Goal: Transaction & Acquisition: Purchase product/service

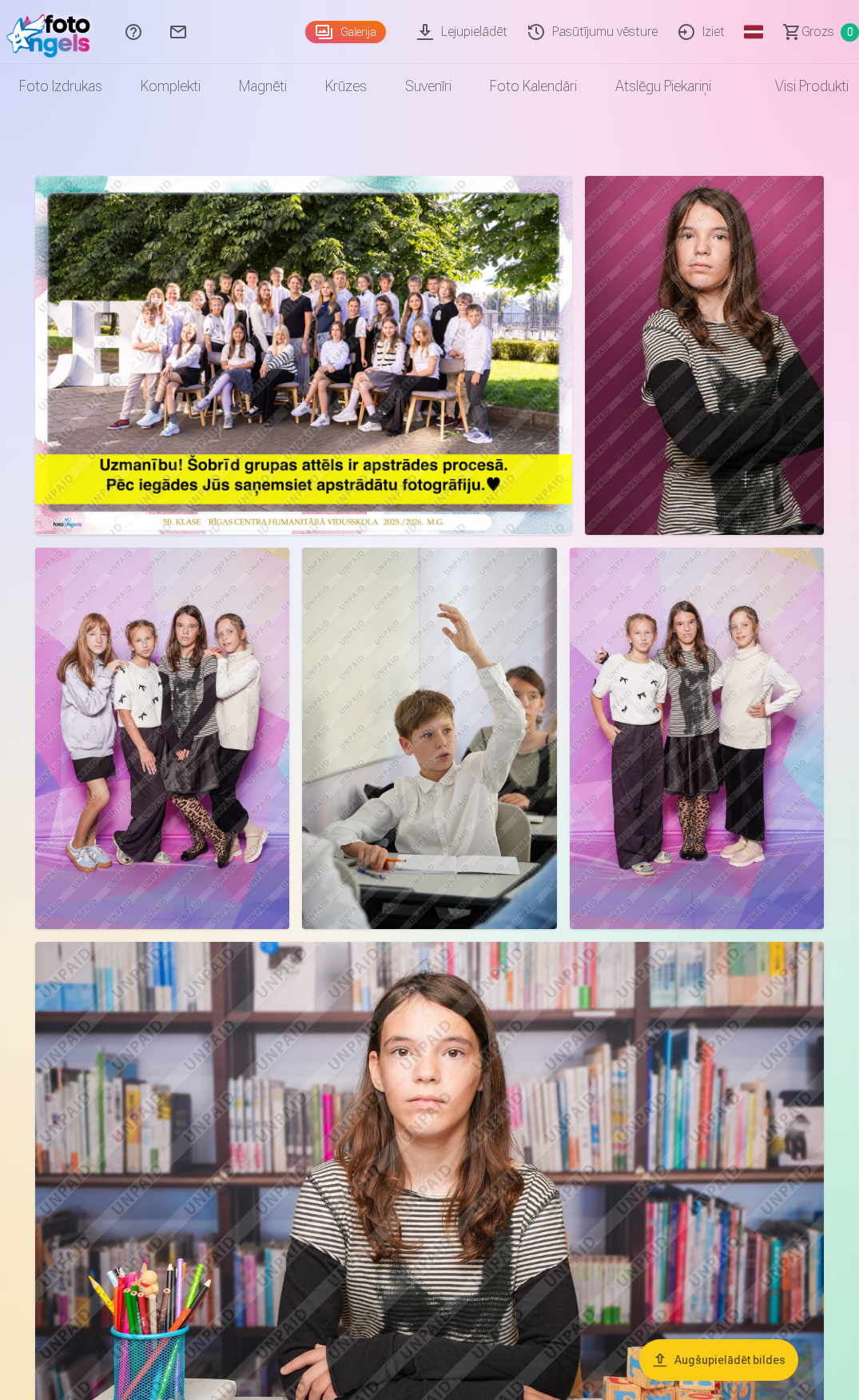
click at [190, 723] on img at bounding box center [162, 738] width 254 height 382
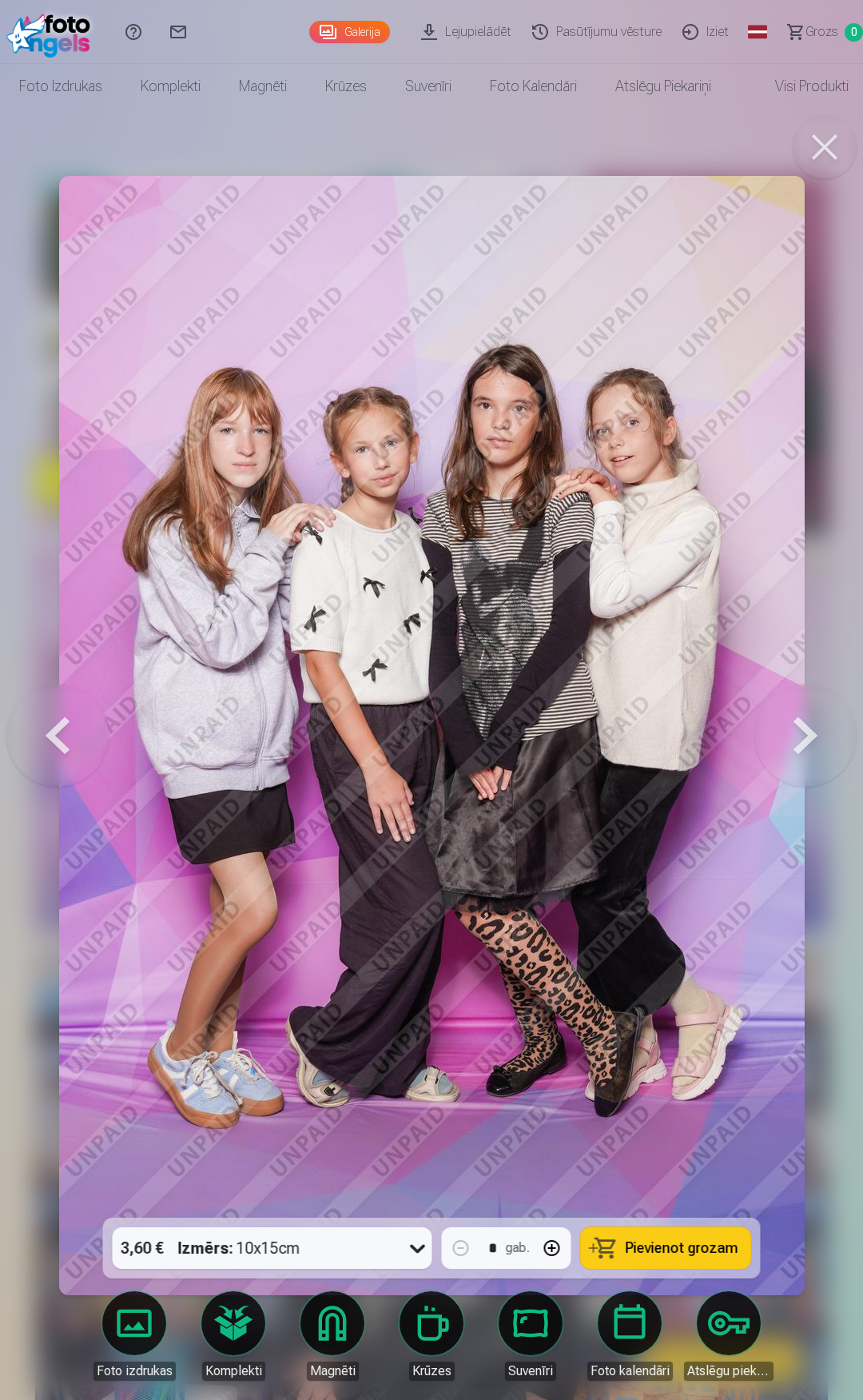
click at [413, 1251] on icon at bounding box center [417, 1247] width 25 height 25
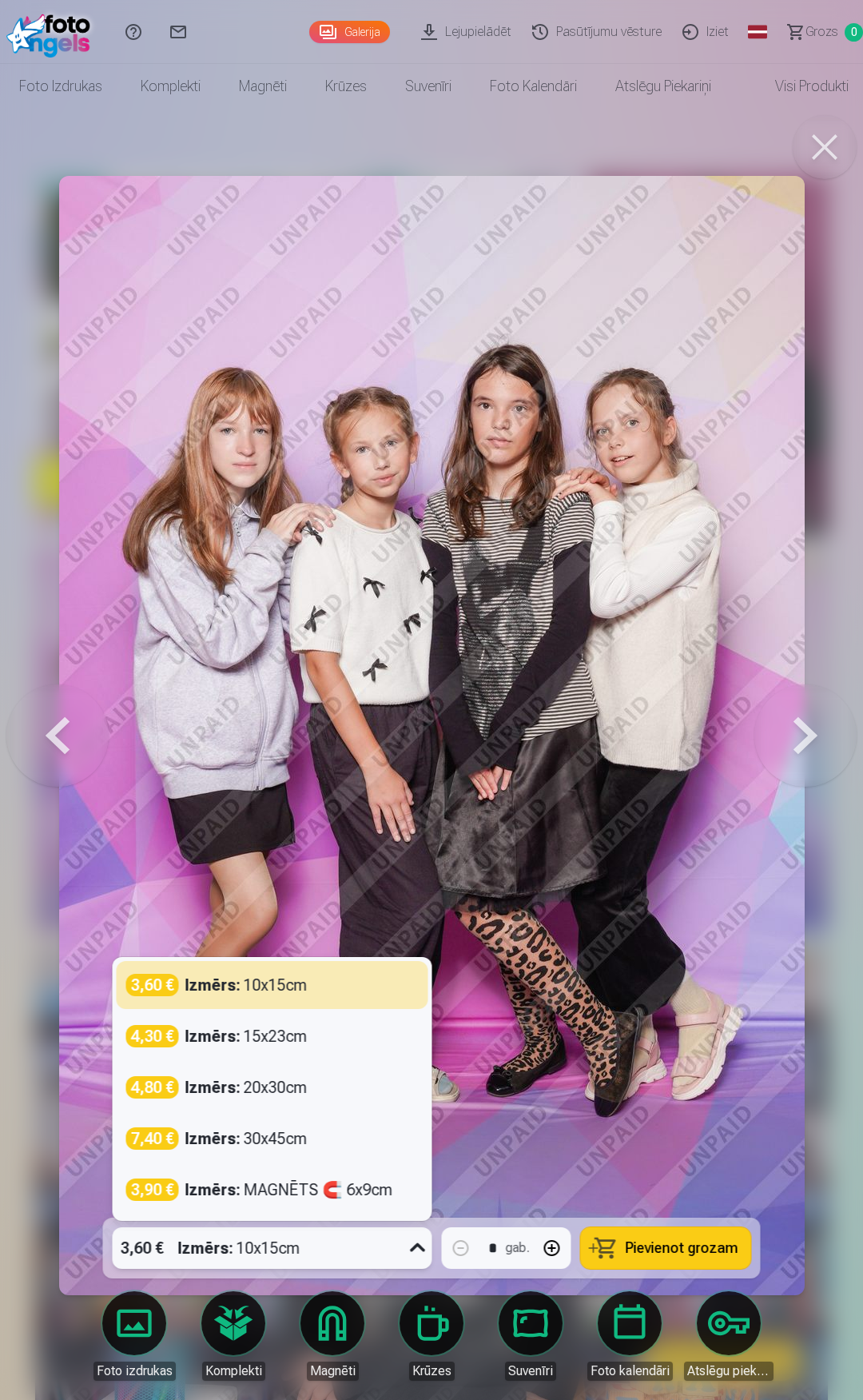
click at [351, 982] on div "3,60 € Izmērs : 10x15cm" at bounding box center [272, 984] width 292 height 23
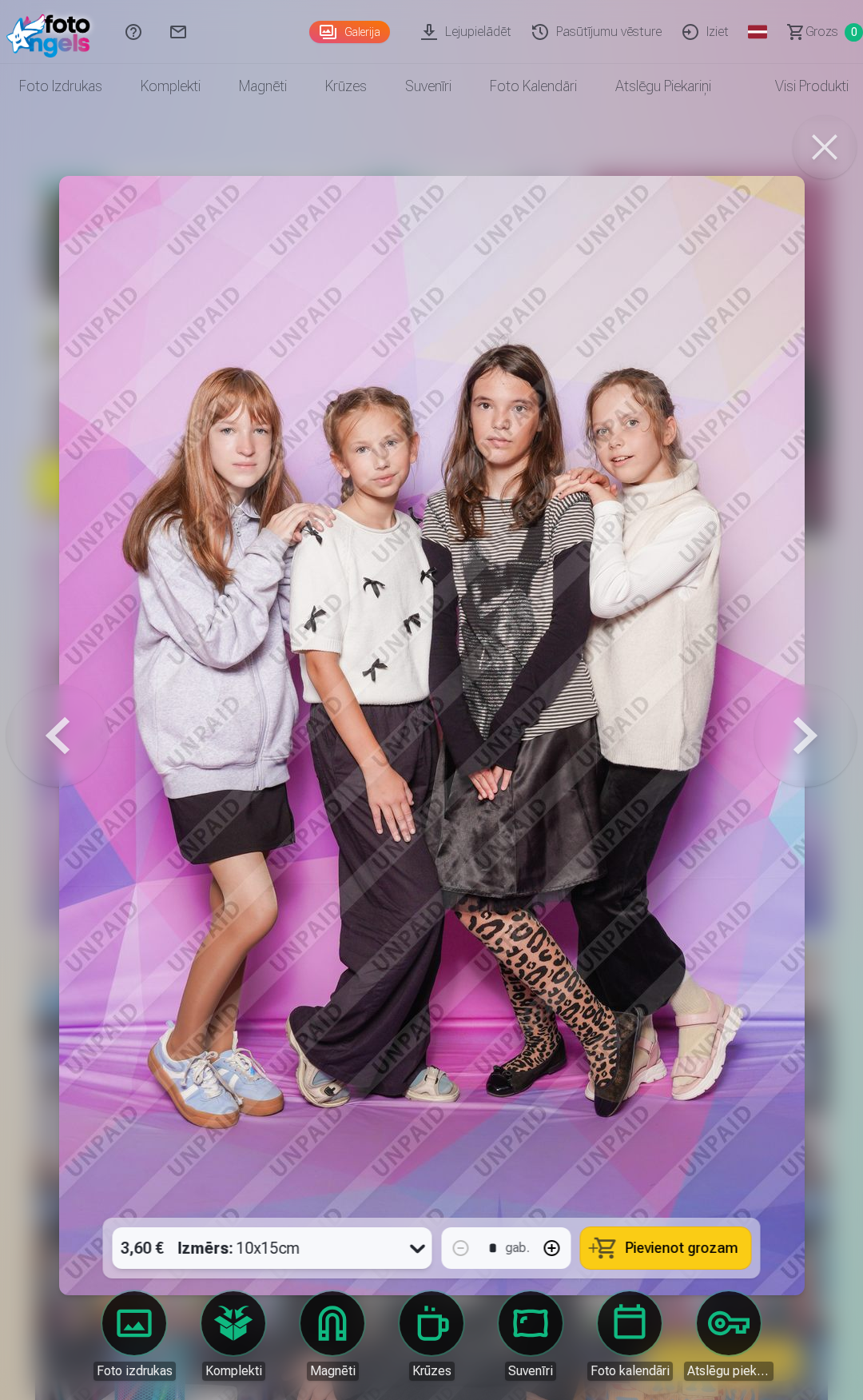
click at [674, 1240] on span "Pievienot grozam" at bounding box center [683, 1247] width 113 height 14
click at [831, 140] on button at bounding box center [824, 147] width 64 height 64
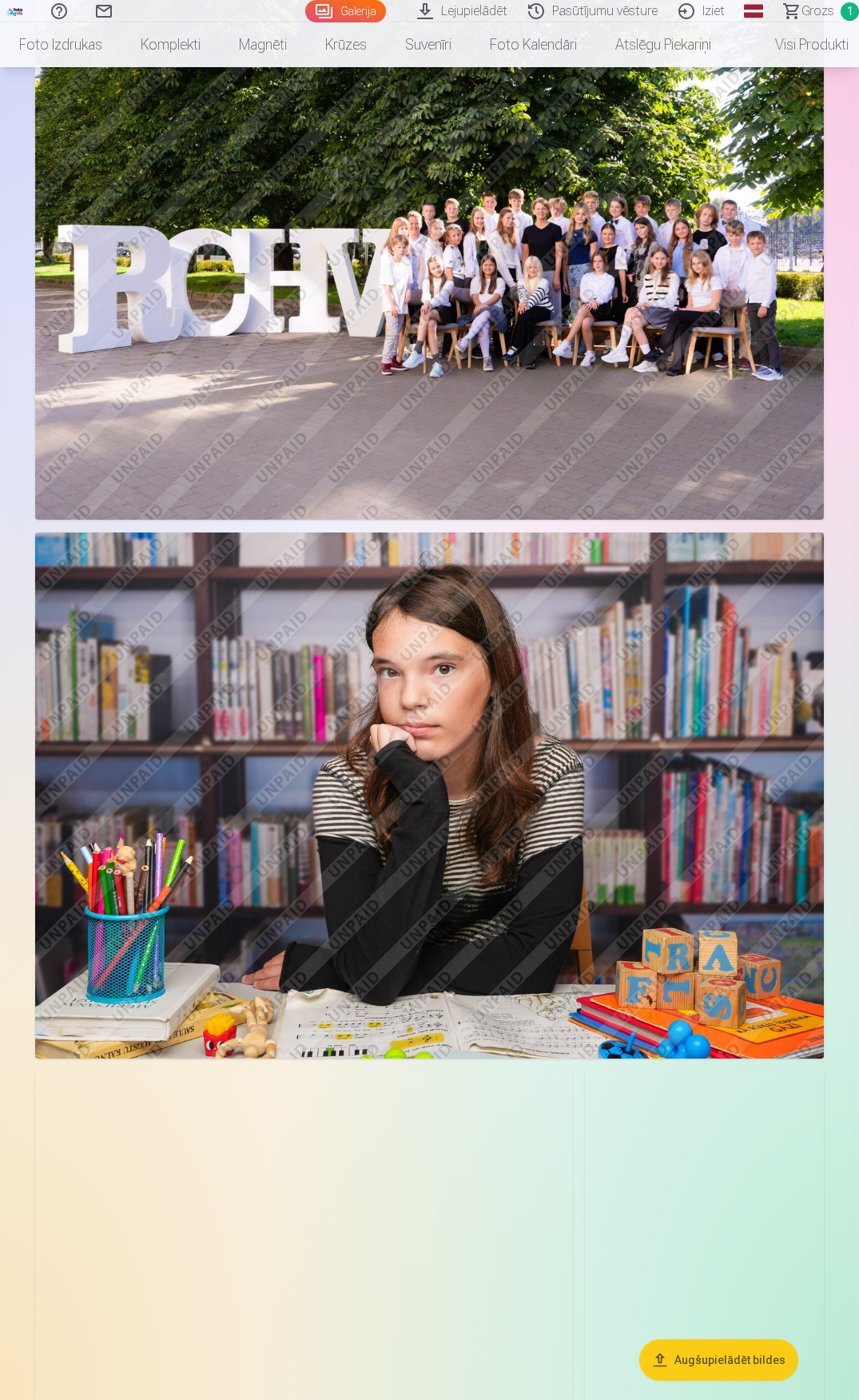
scroll to position [1518, 0]
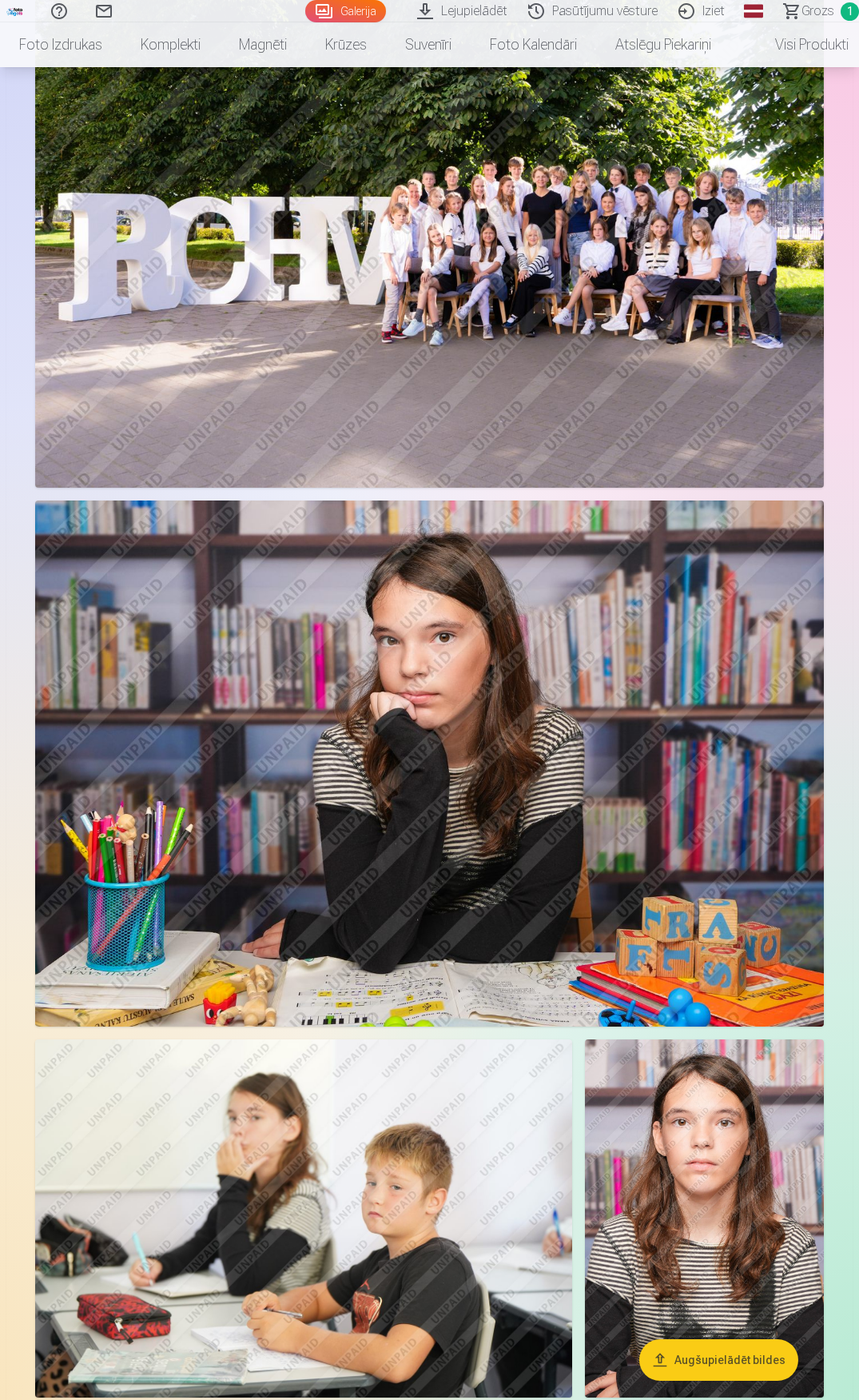
click at [715, 676] on img at bounding box center [429, 763] width 789 height 526
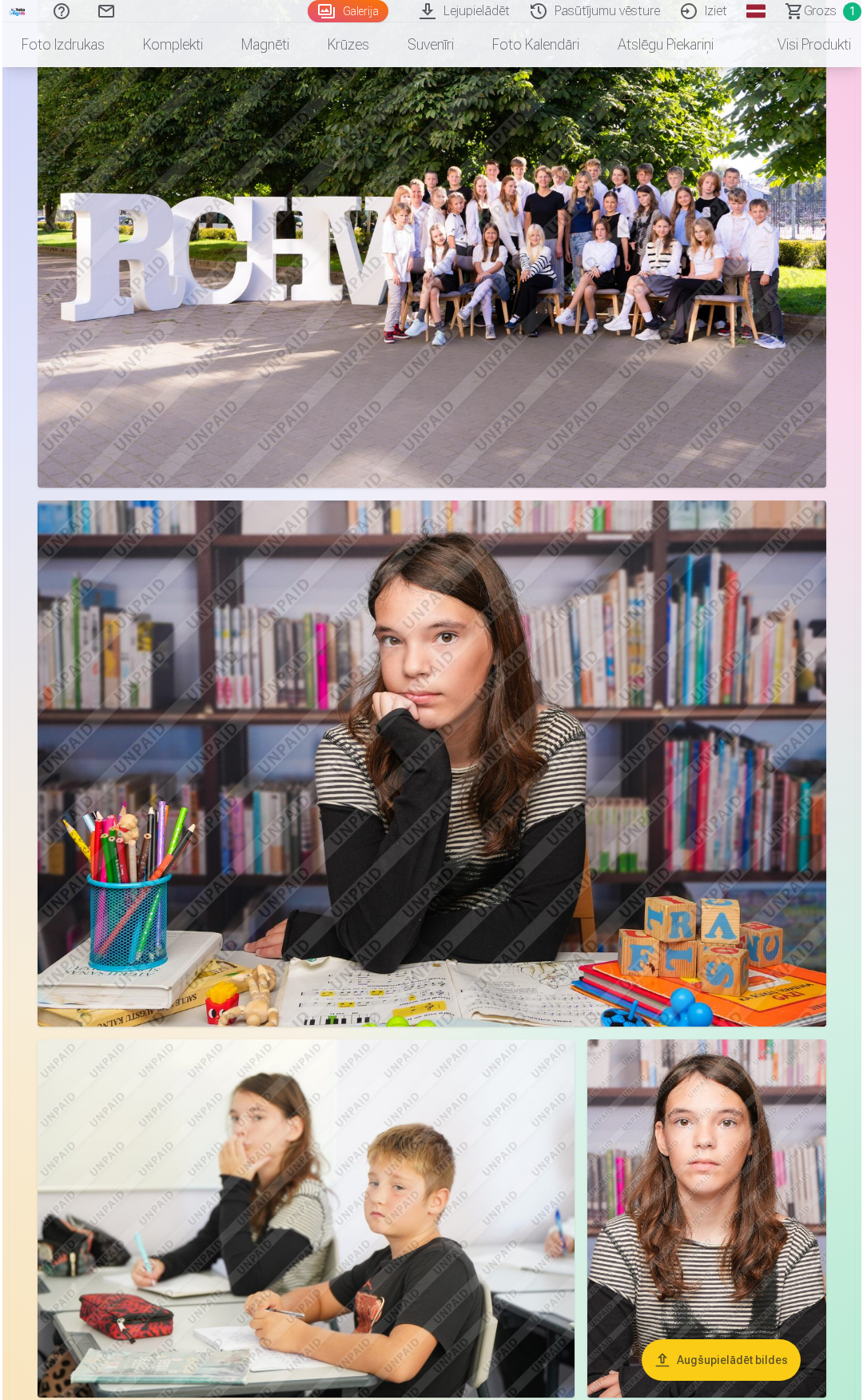
scroll to position [1525, 0]
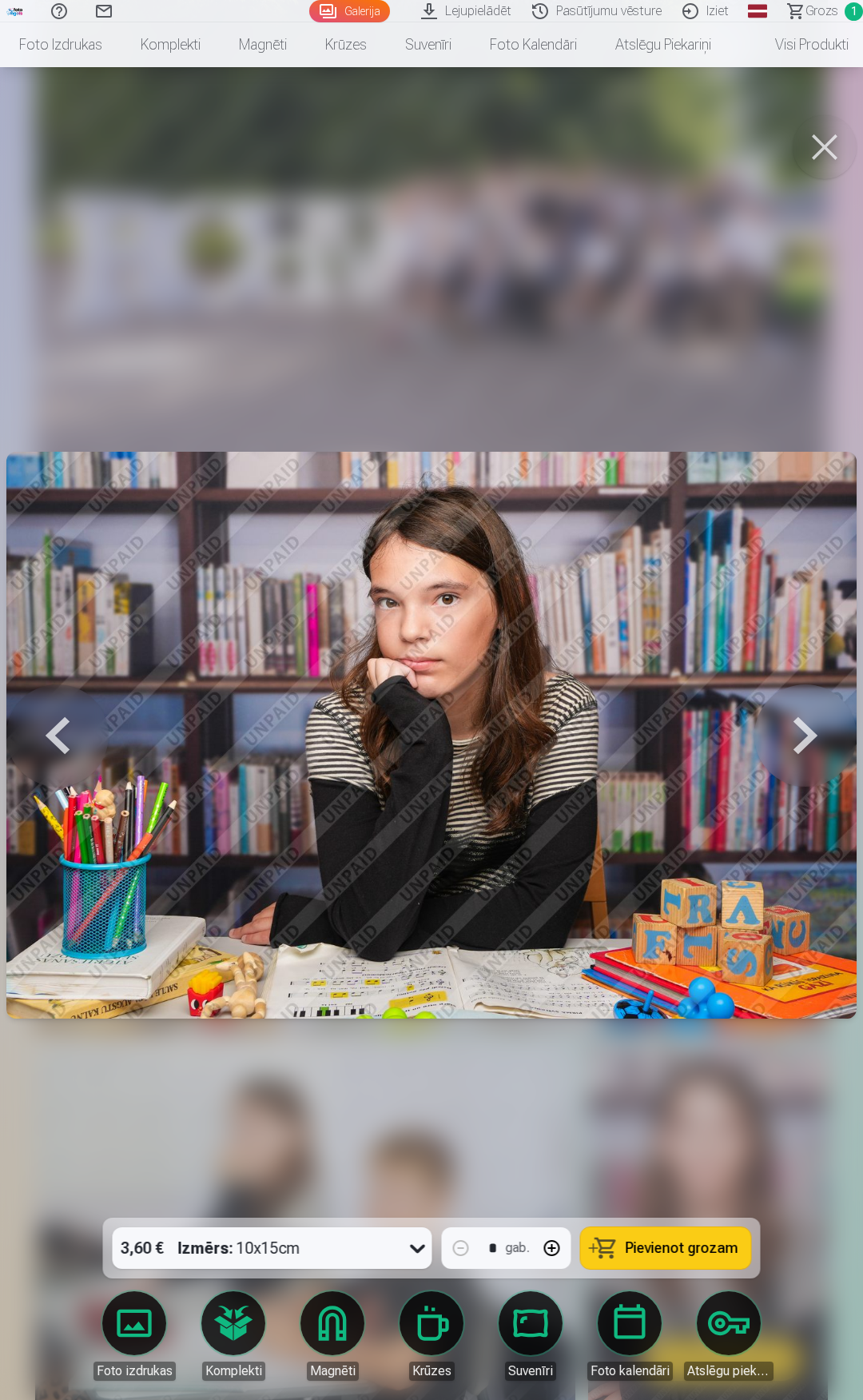
click at [638, 1247] on span "Pievienot grozam" at bounding box center [683, 1247] width 113 height 14
click at [832, 144] on button at bounding box center [824, 147] width 64 height 64
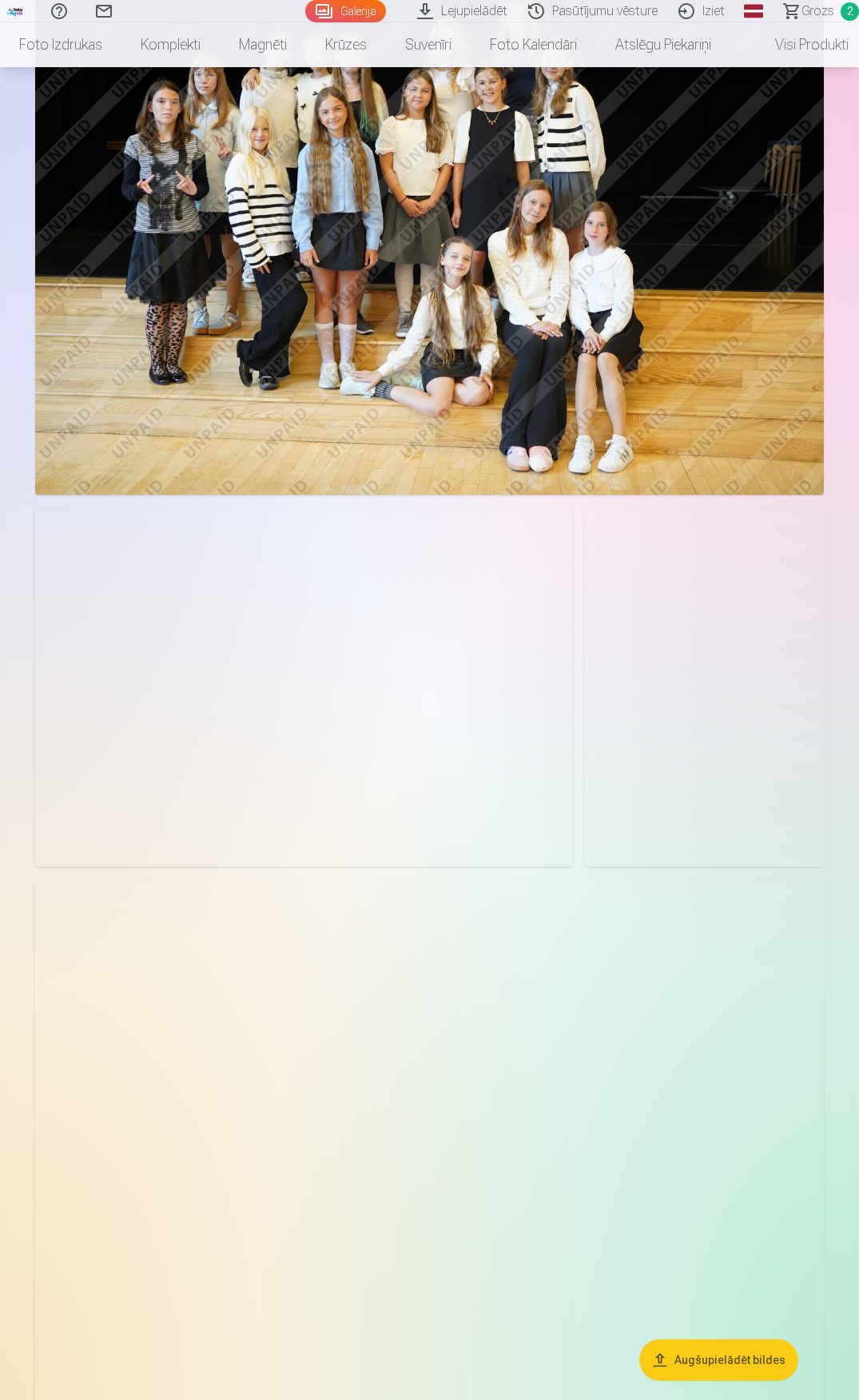
scroll to position [3037, 0]
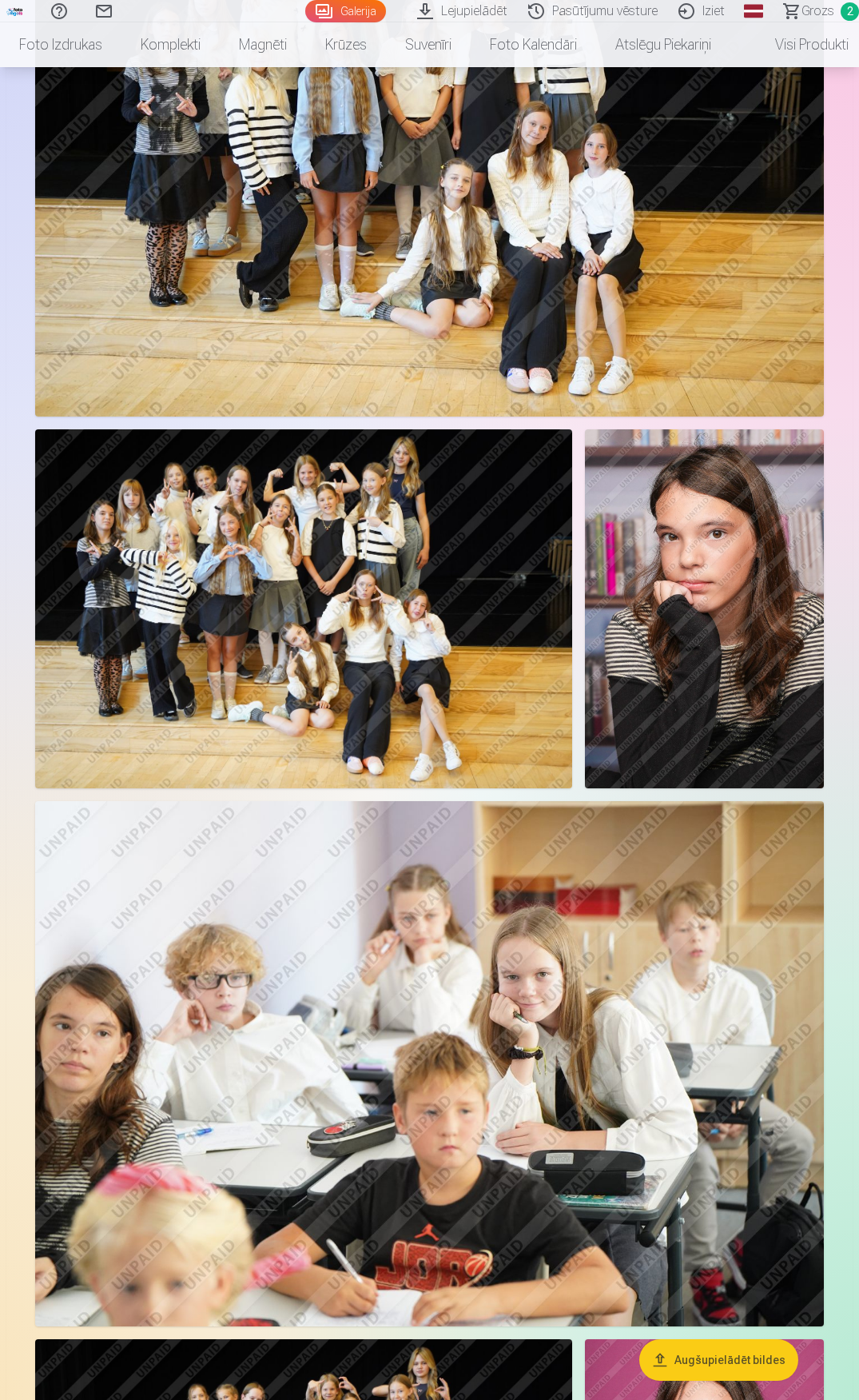
click at [744, 623] on img at bounding box center [704, 608] width 239 height 358
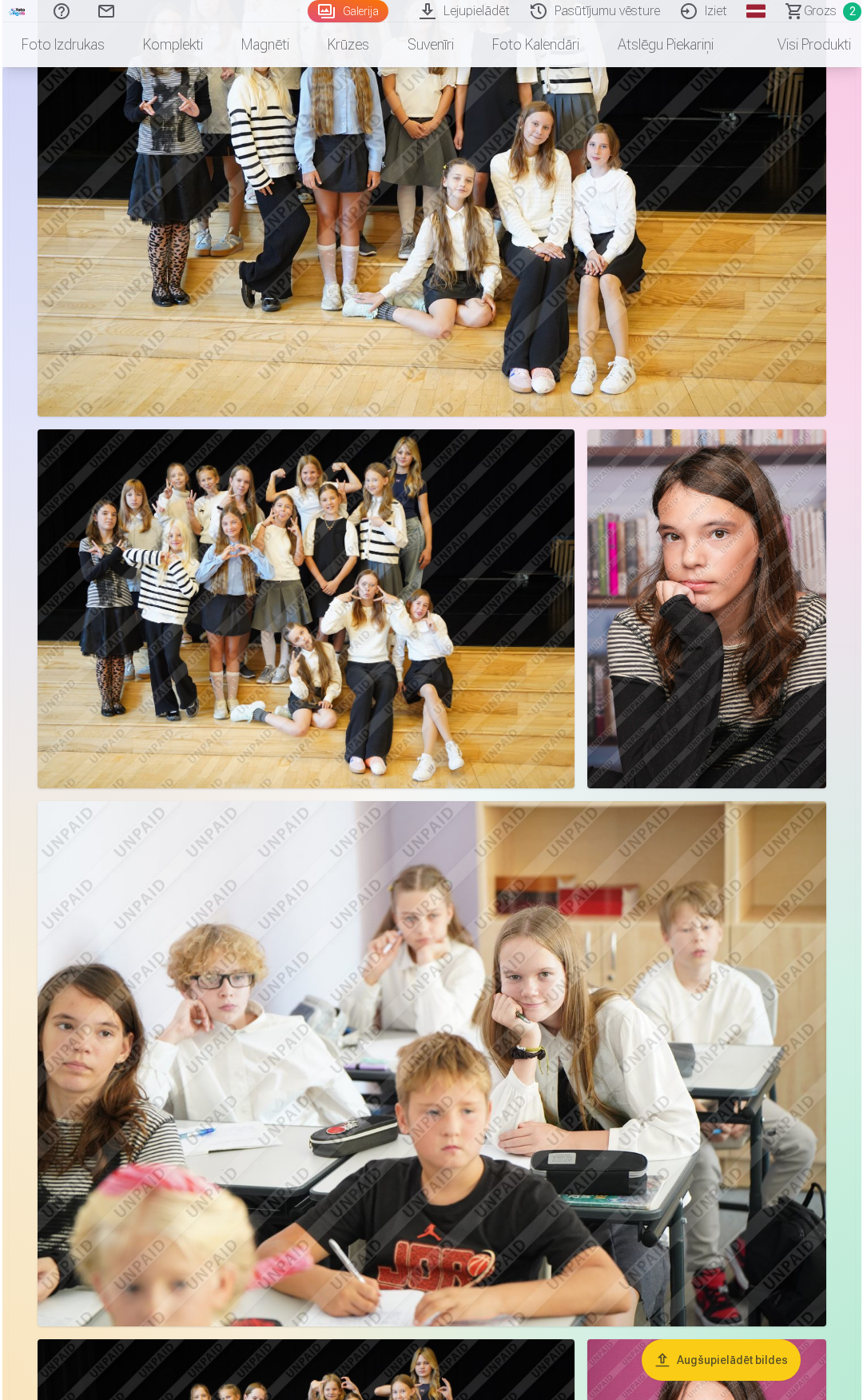
scroll to position [3051, 0]
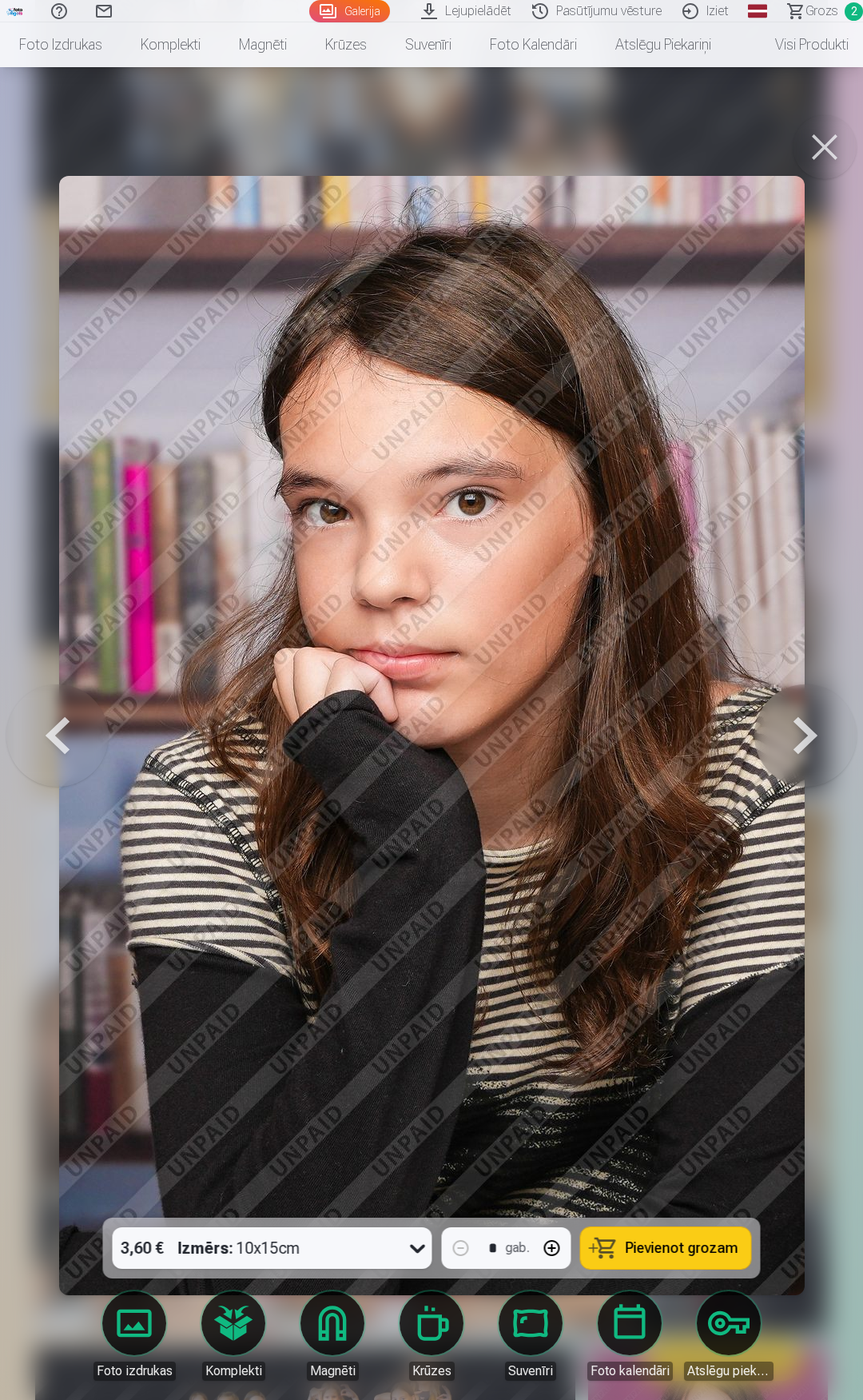
click at [650, 1241] on span "Pievienot grozam" at bounding box center [683, 1247] width 113 height 14
click at [824, 149] on button at bounding box center [824, 147] width 64 height 64
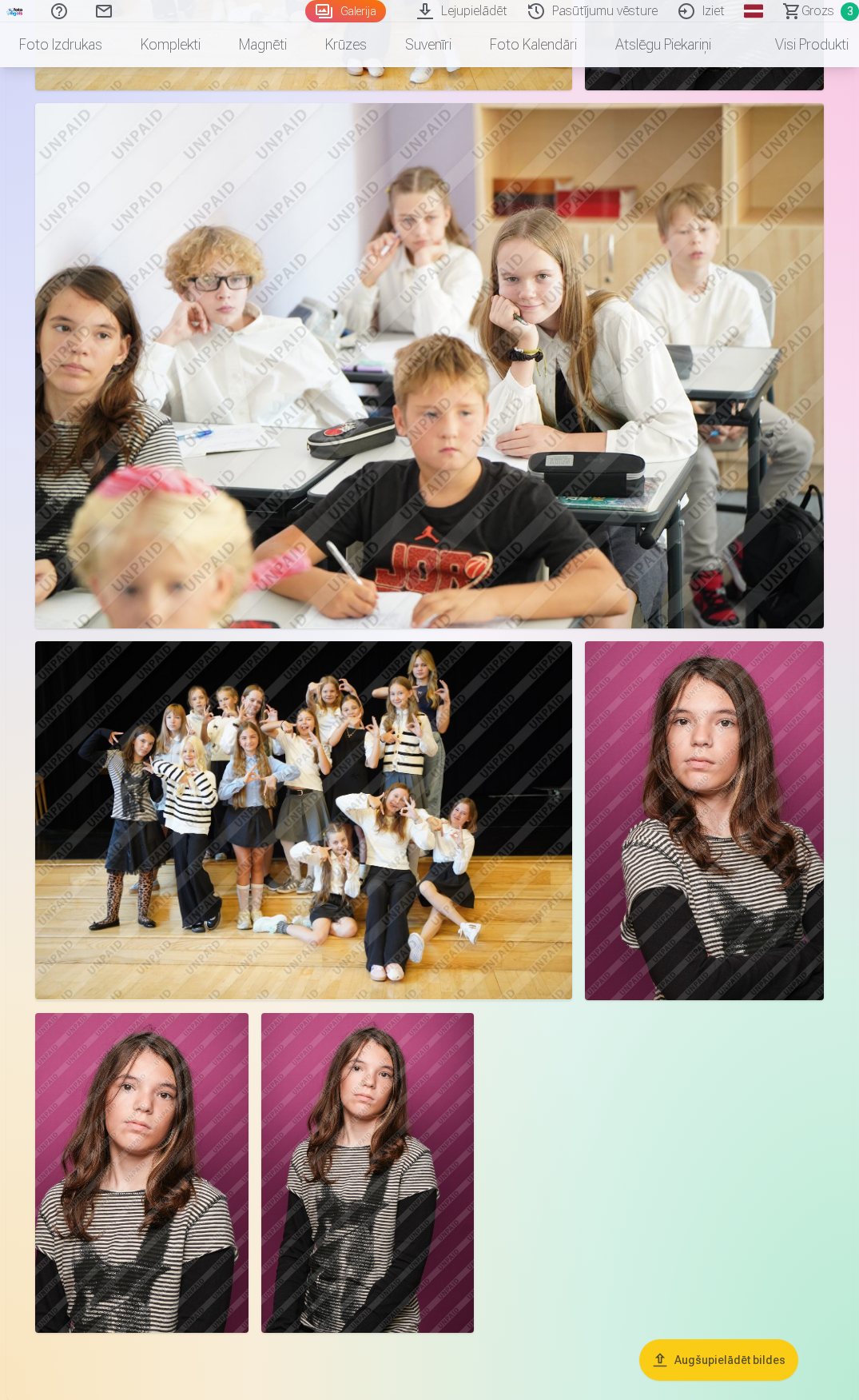
scroll to position [3756, 0]
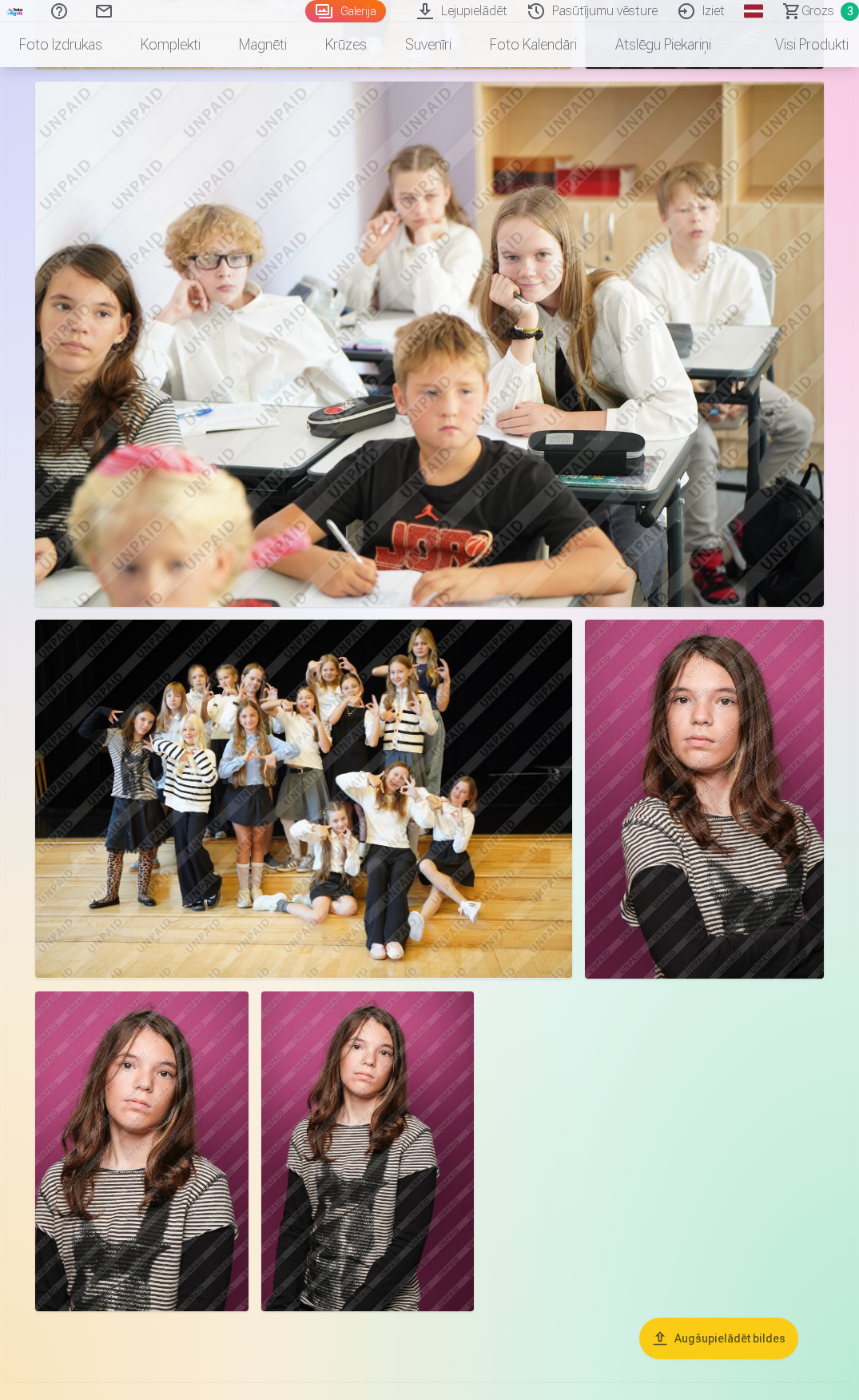
click at [748, 757] on img at bounding box center [704, 798] width 239 height 358
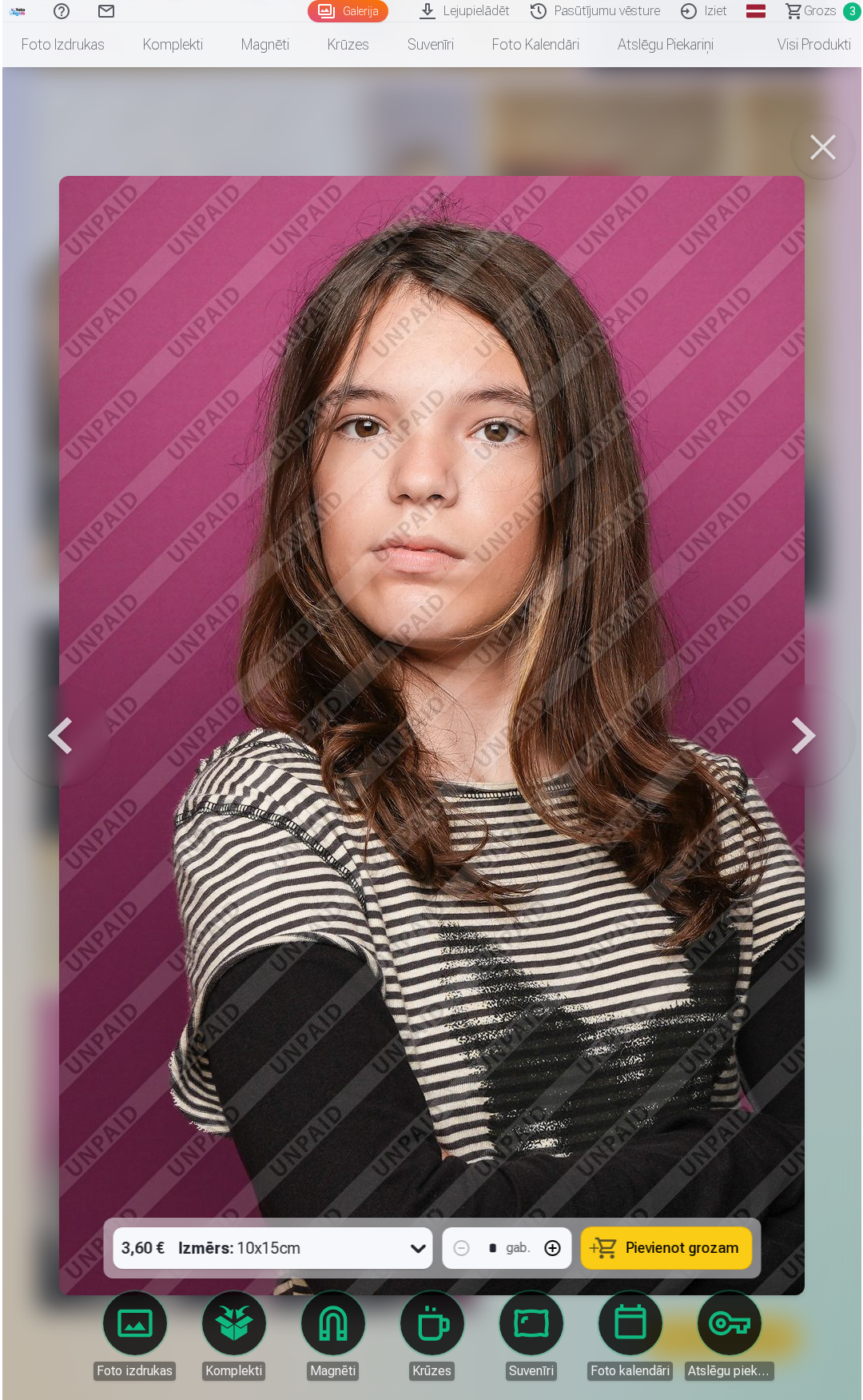
scroll to position [3773, 0]
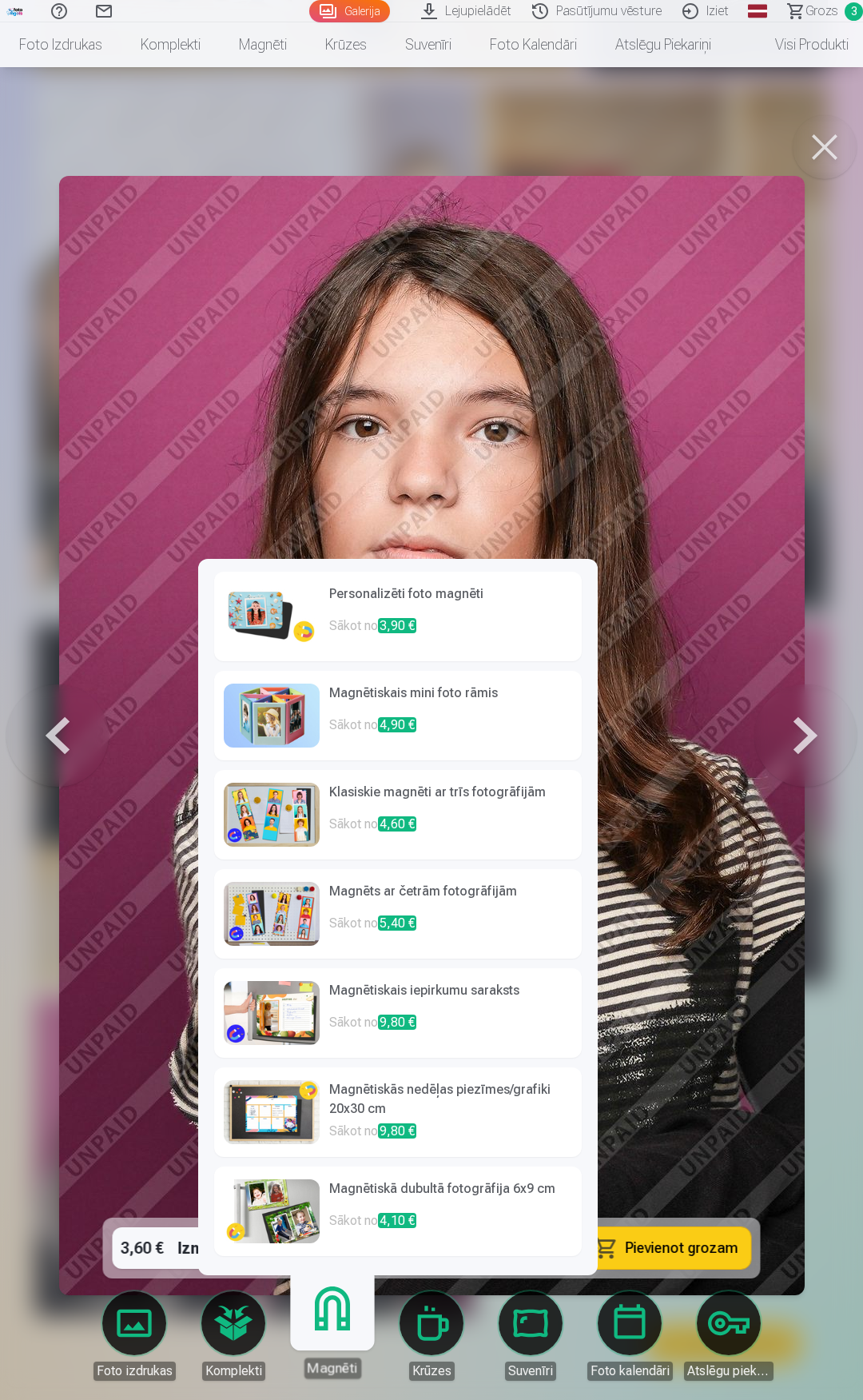
click at [329, 1334] on link "Magnēti" at bounding box center [332, 1329] width 99 height 99
click at [374, 606] on h6 "Personalizēti foto magnēti" at bounding box center [450, 600] width 243 height 32
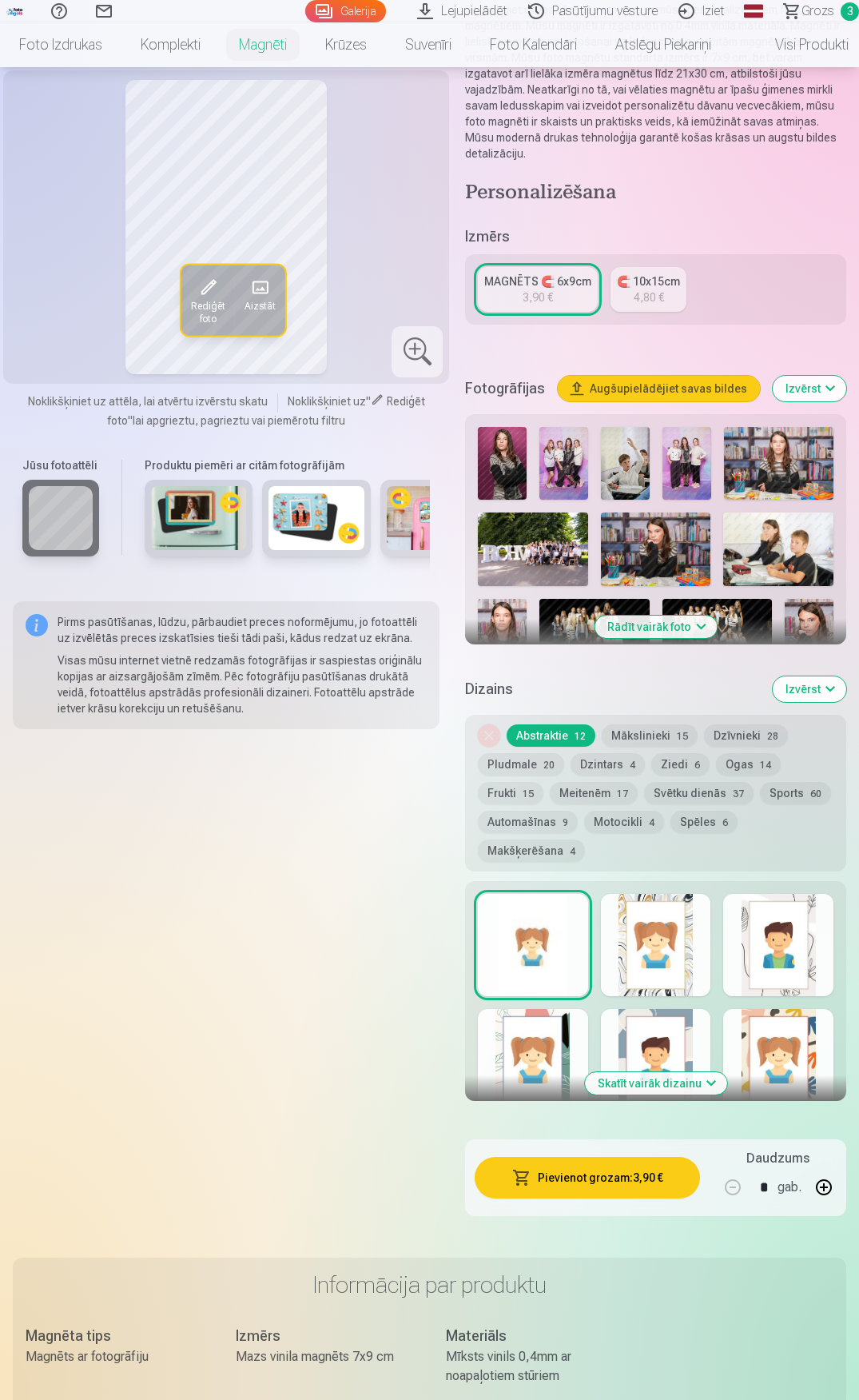
scroll to position [240, 0]
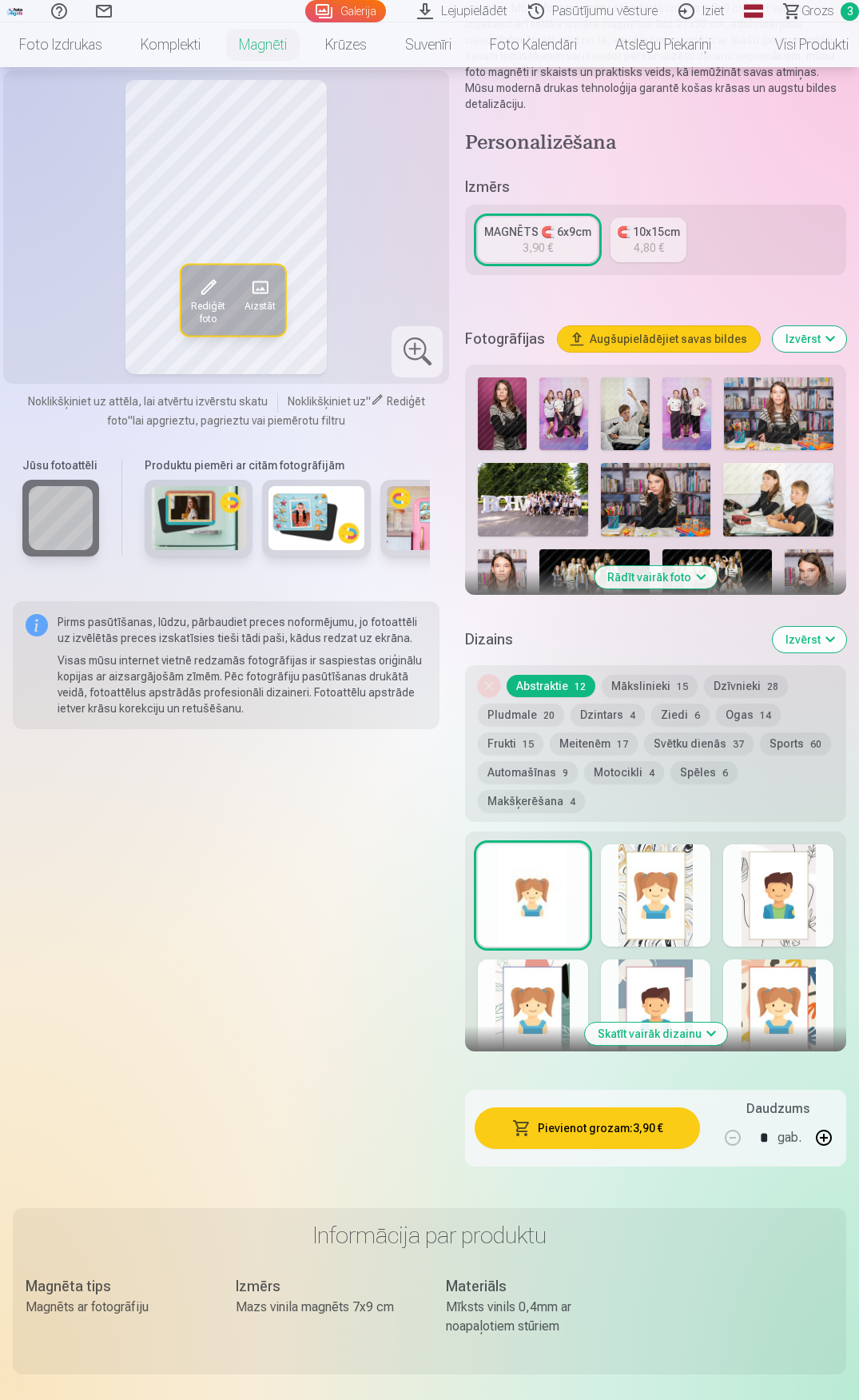
click at [658, 1045] on button "Skatīt vairāk dizainu" at bounding box center [655, 1033] width 142 height 23
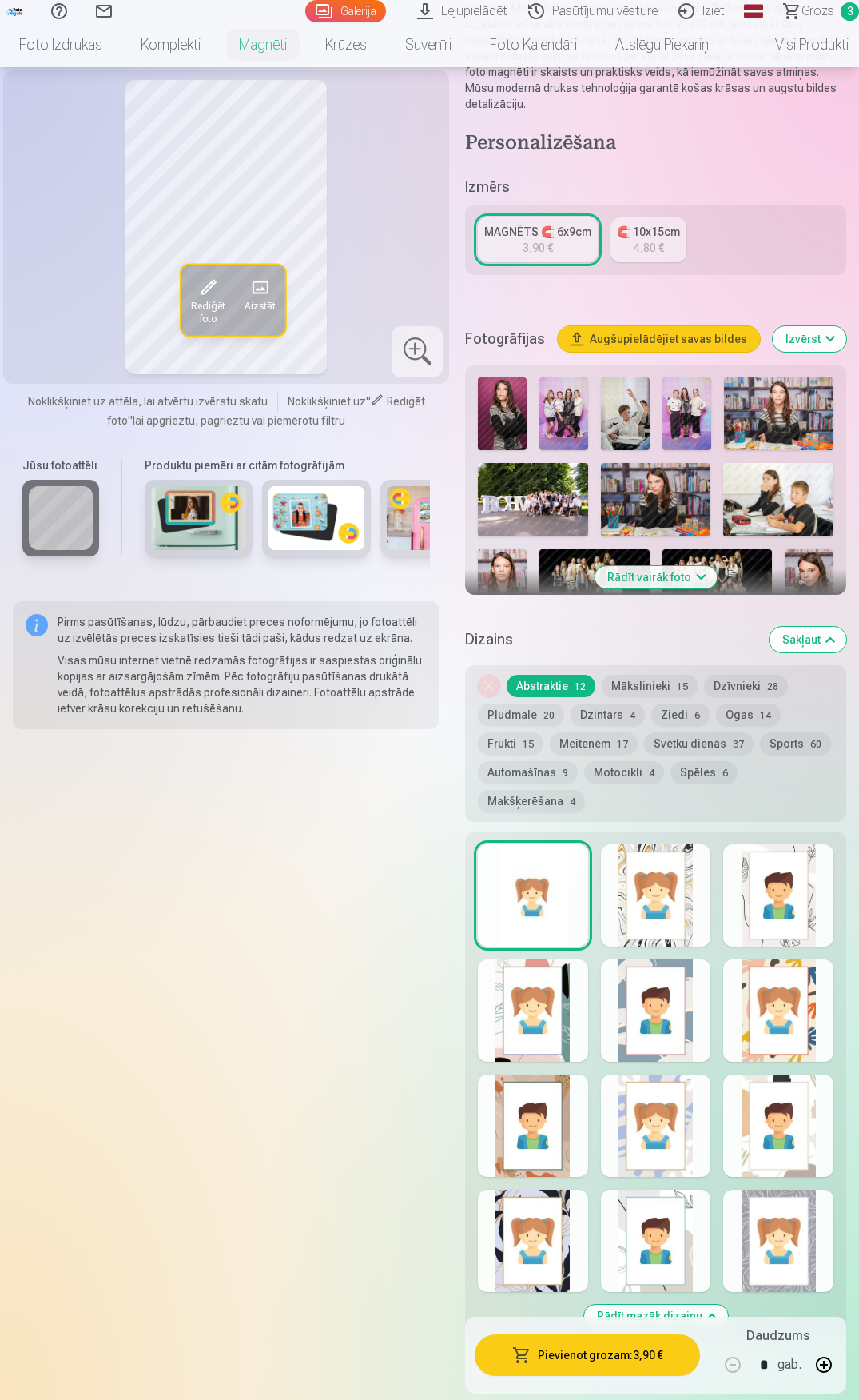
click at [785, 908] on div at bounding box center [777, 895] width 110 height 102
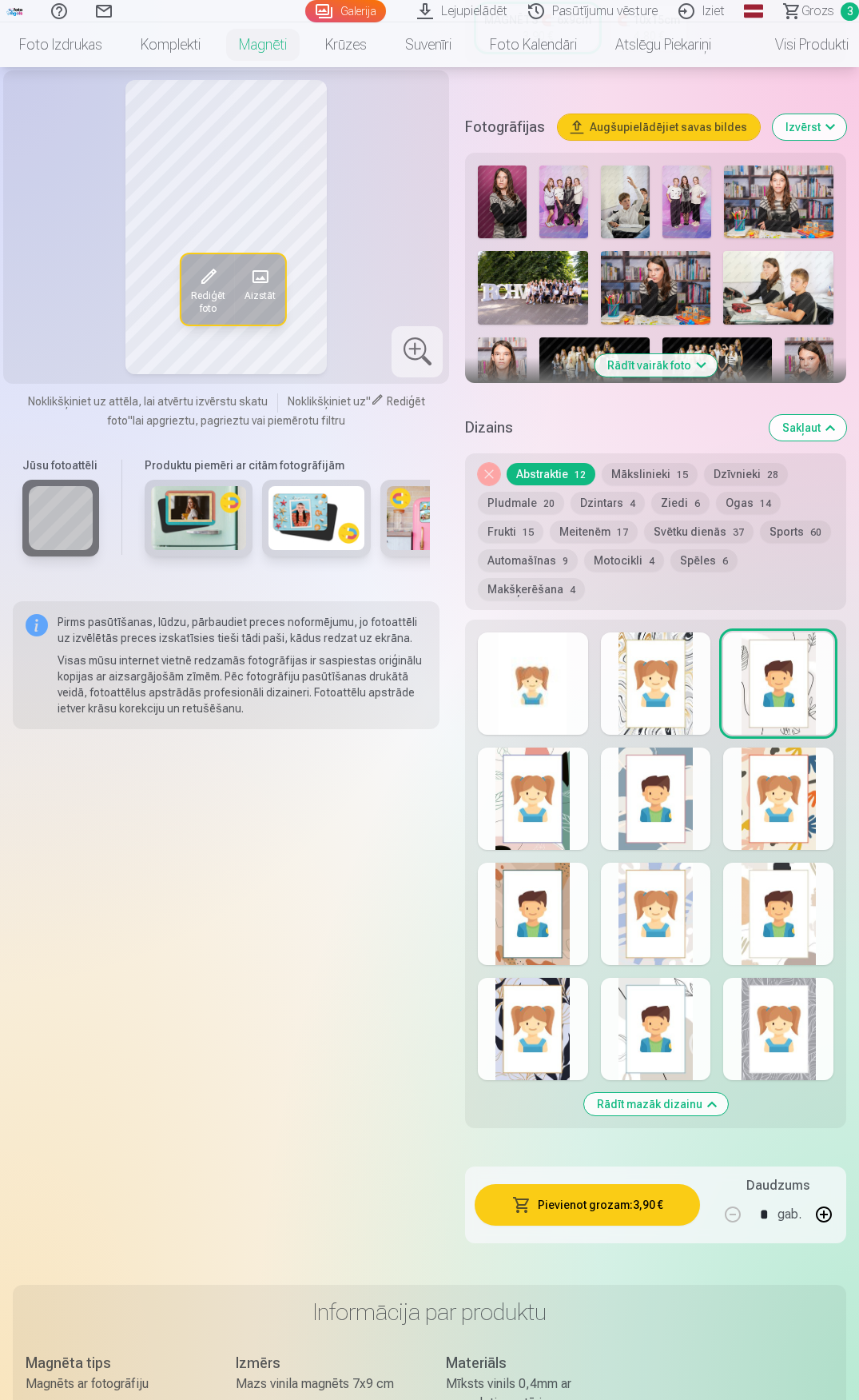
scroll to position [480, 0]
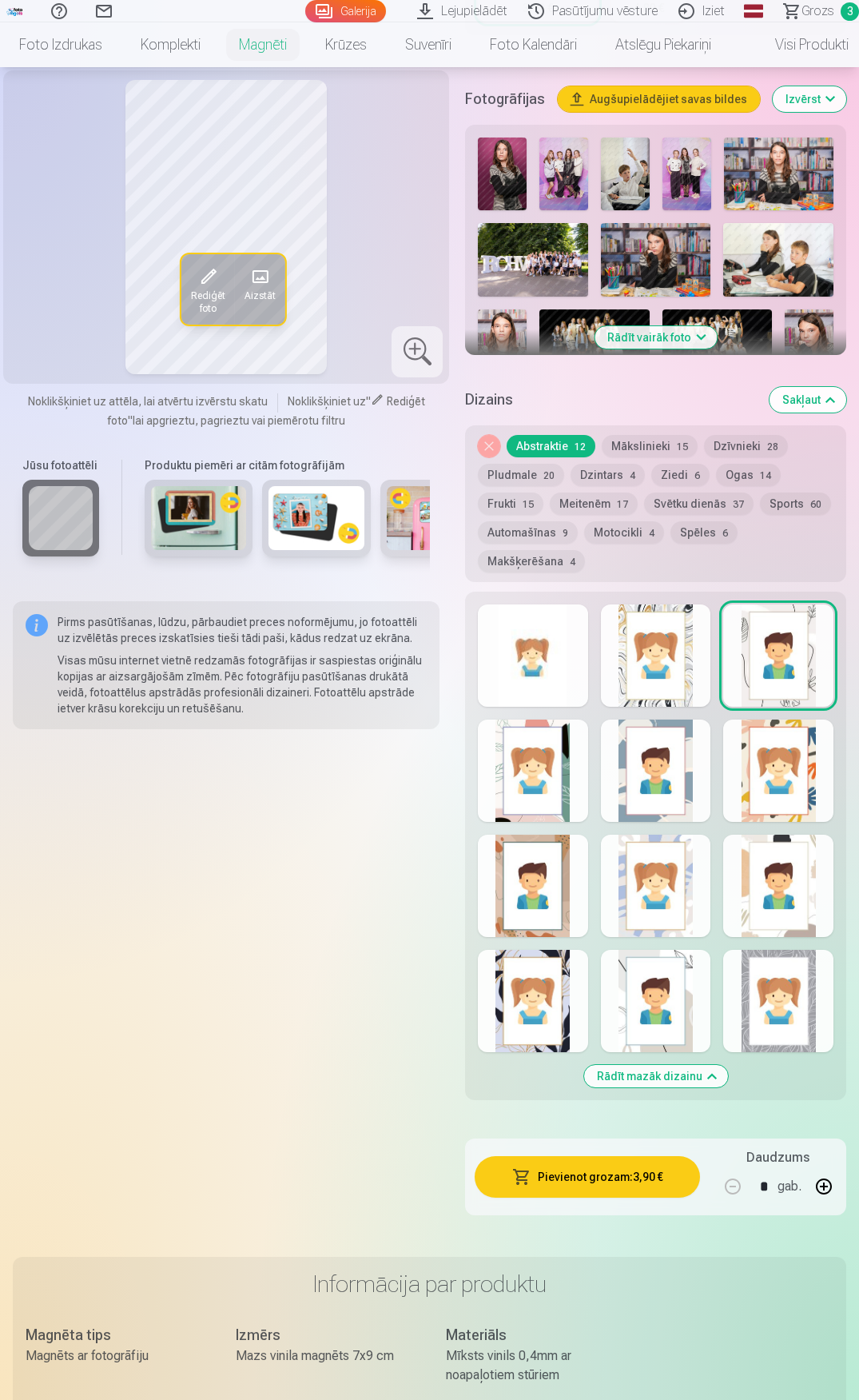
click at [587, 1025] on div at bounding box center [532, 1000] width 110 height 102
click at [768, 1015] on div at bounding box center [777, 1000] width 110 height 102
click at [776, 663] on div at bounding box center [777, 655] width 110 height 102
click at [790, 1007] on div at bounding box center [777, 1000] width 110 height 102
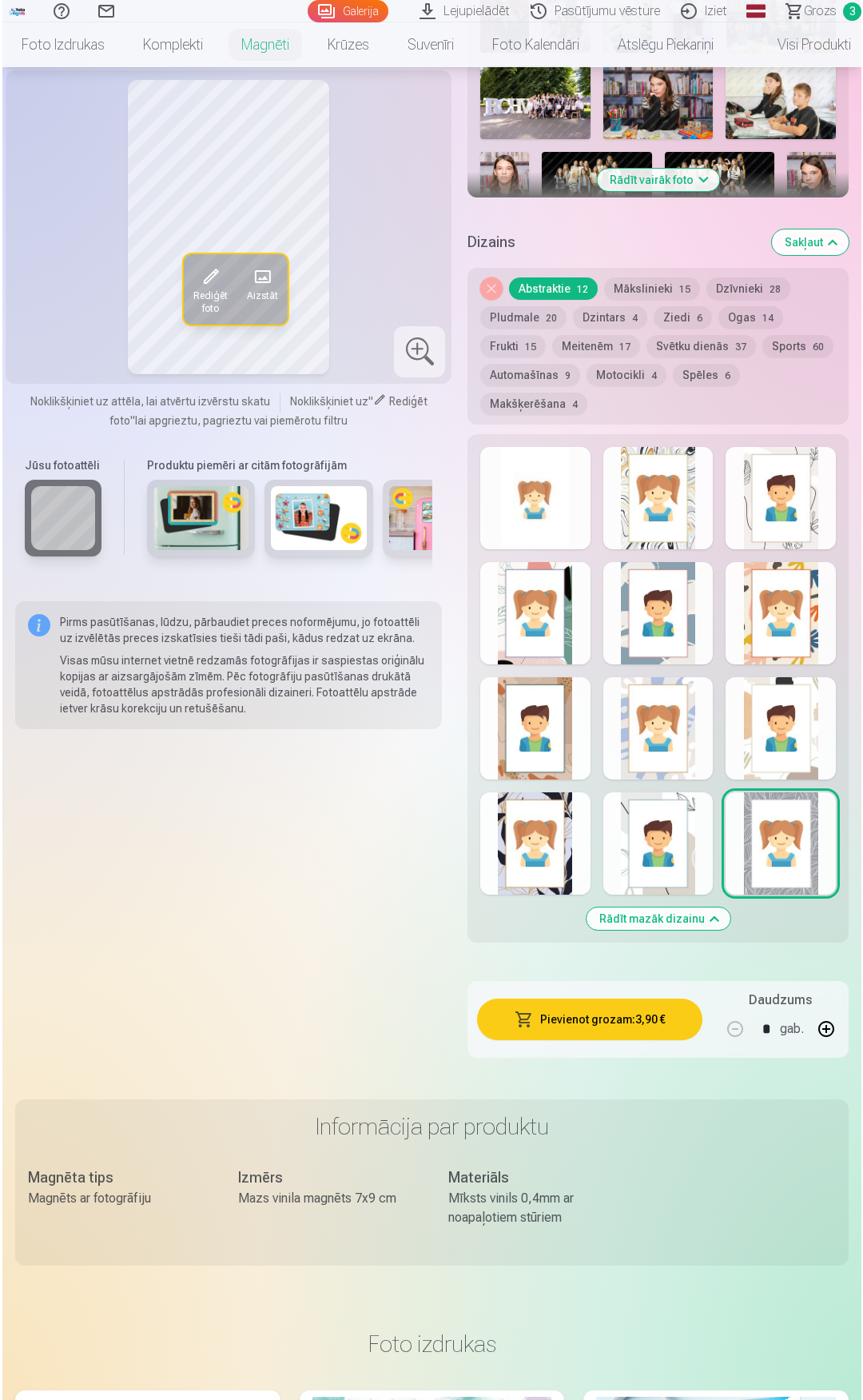
scroll to position [639, 0]
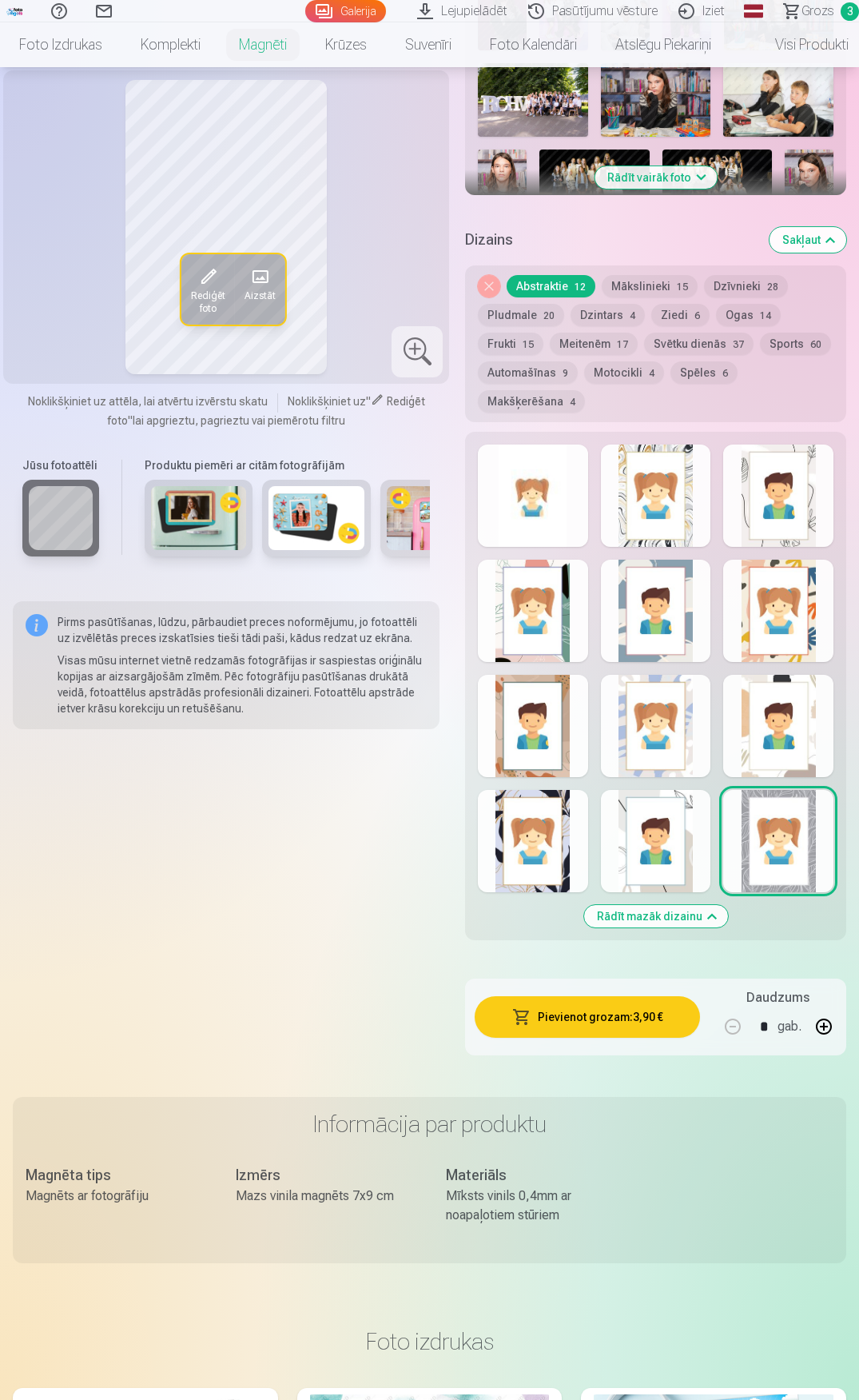
click at [829, 1046] on button "button" at bounding box center [823, 1026] width 39 height 39
type input "*"
click at [594, 1037] on button "Pievienot grozam : 11,70 €" at bounding box center [587, 1016] width 226 height 41
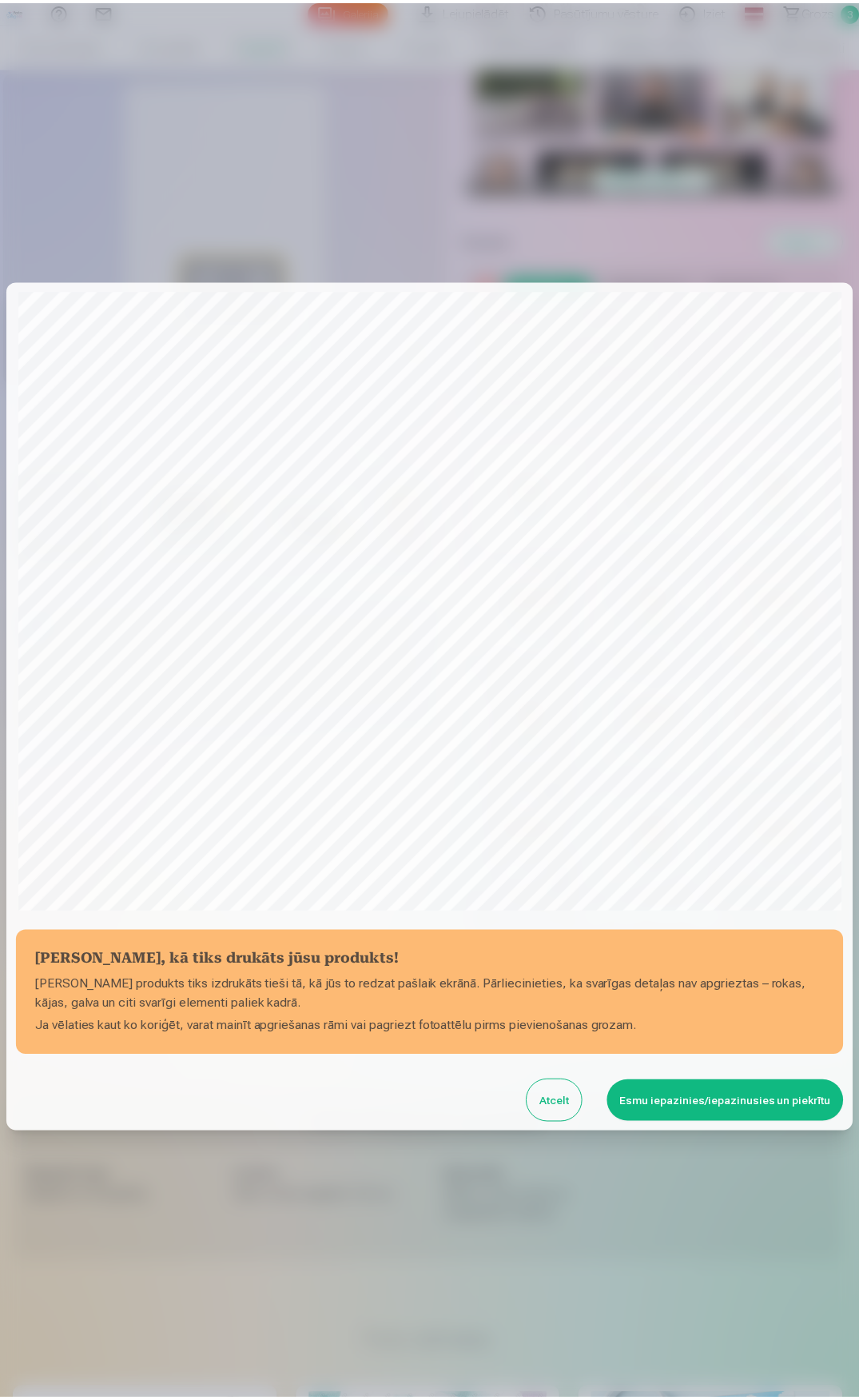
scroll to position [109, 0]
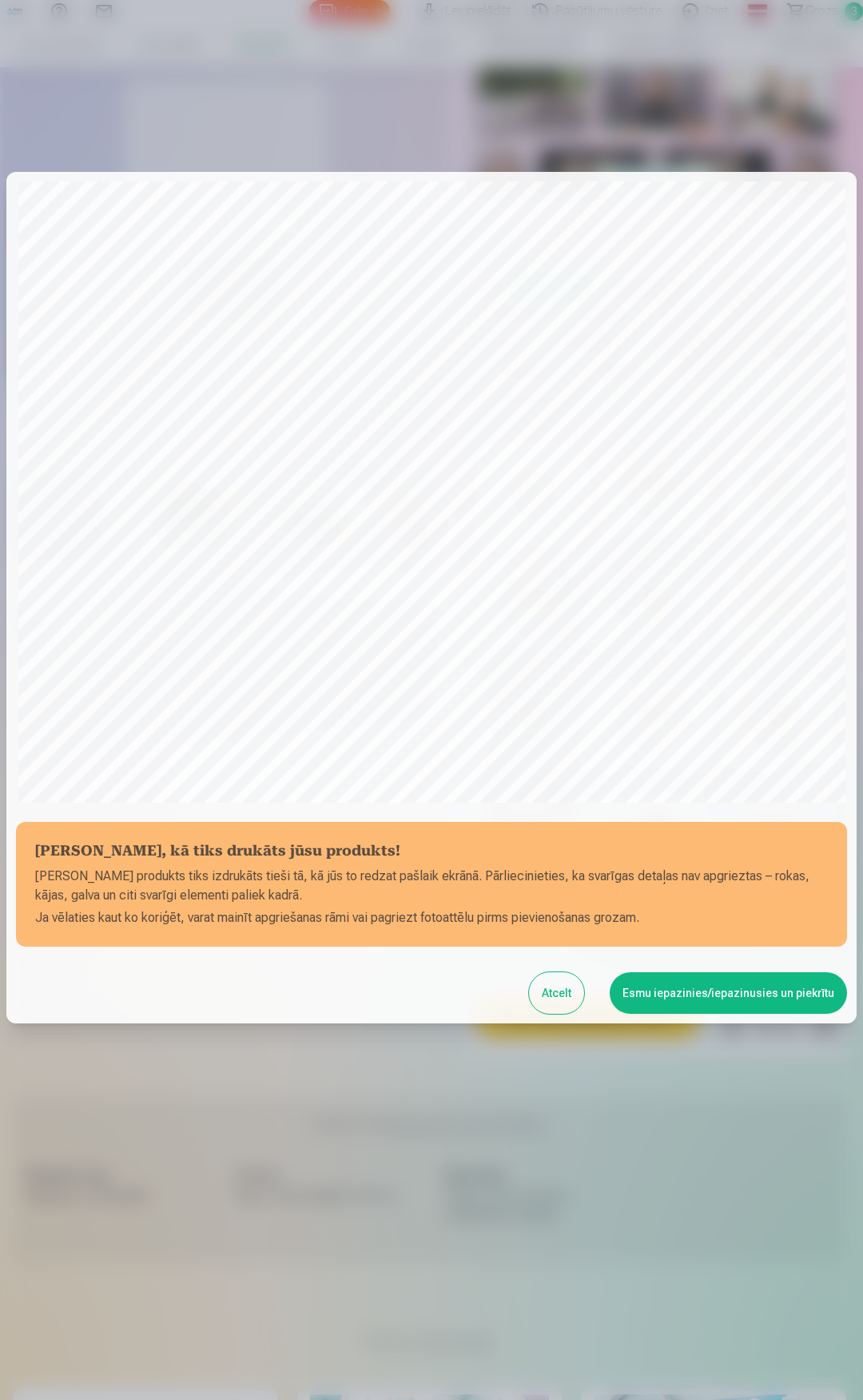
click at [701, 990] on button "Esmu iepazinies/iepazinusies un piekrītu" at bounding box center [729, 993] width 237 height 41
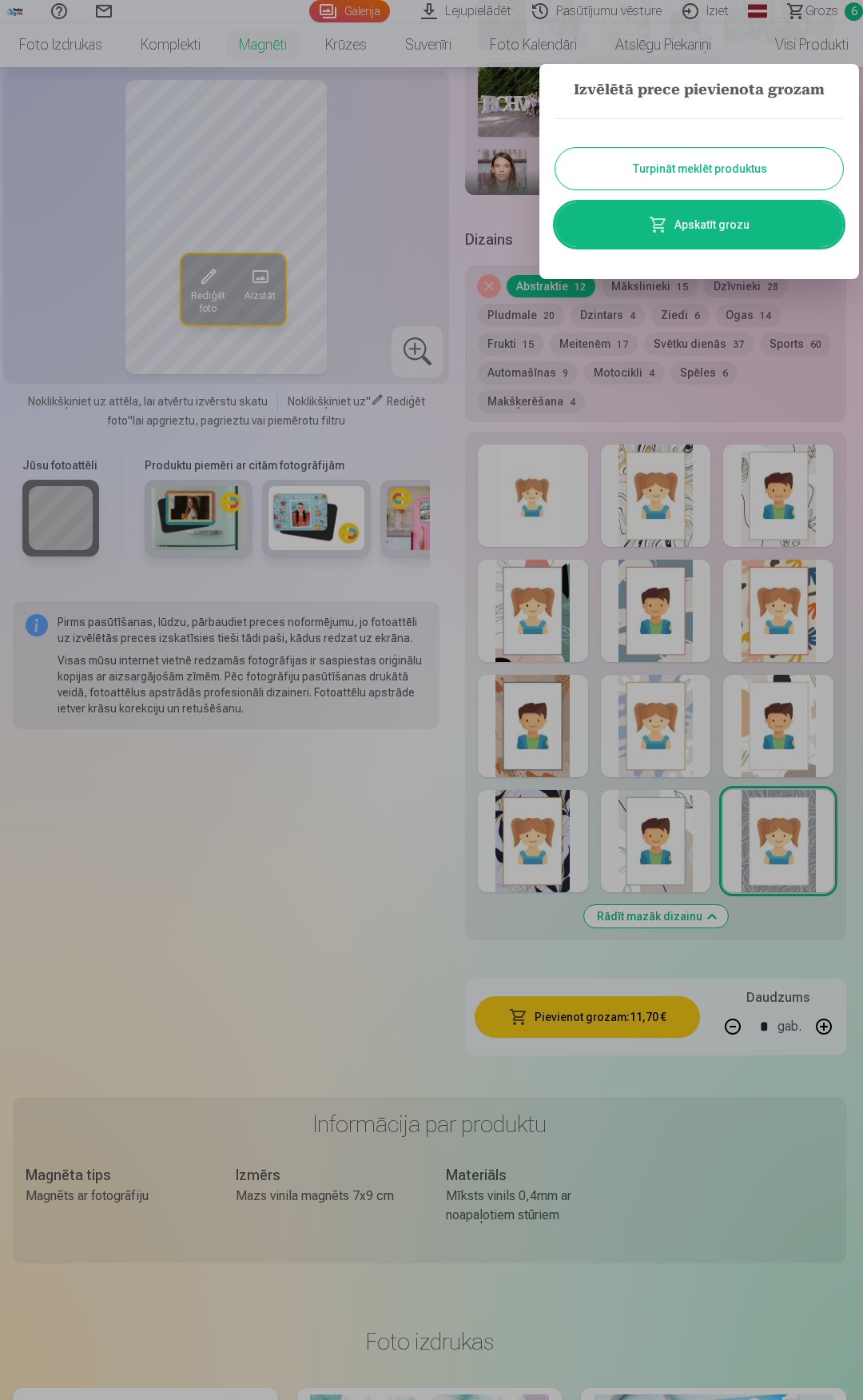
click at [698, 157] on button "Turpināt meklēt produktus" at bounding box center [699, 168] width 288 height 41
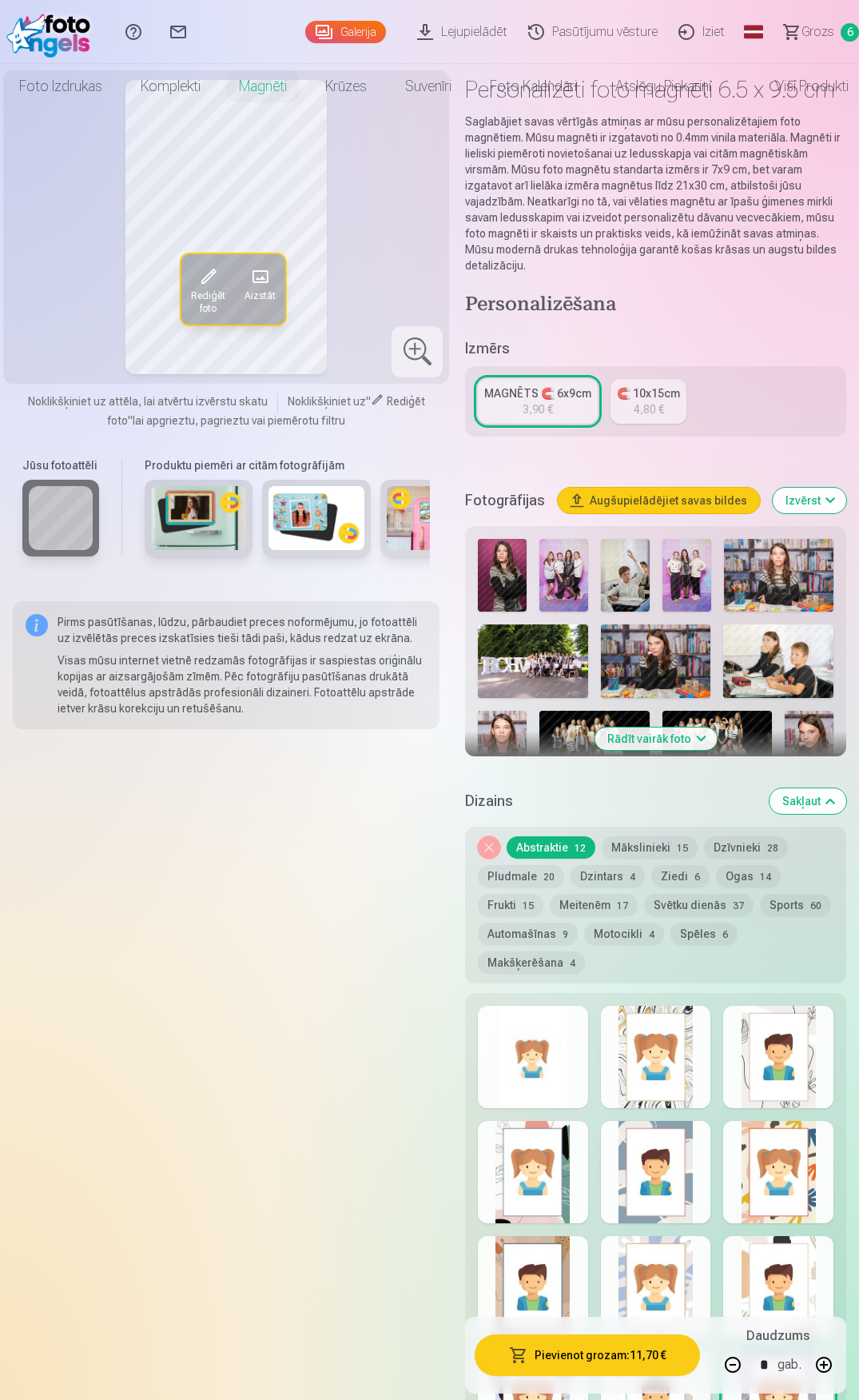
scroll to position [0, 0]
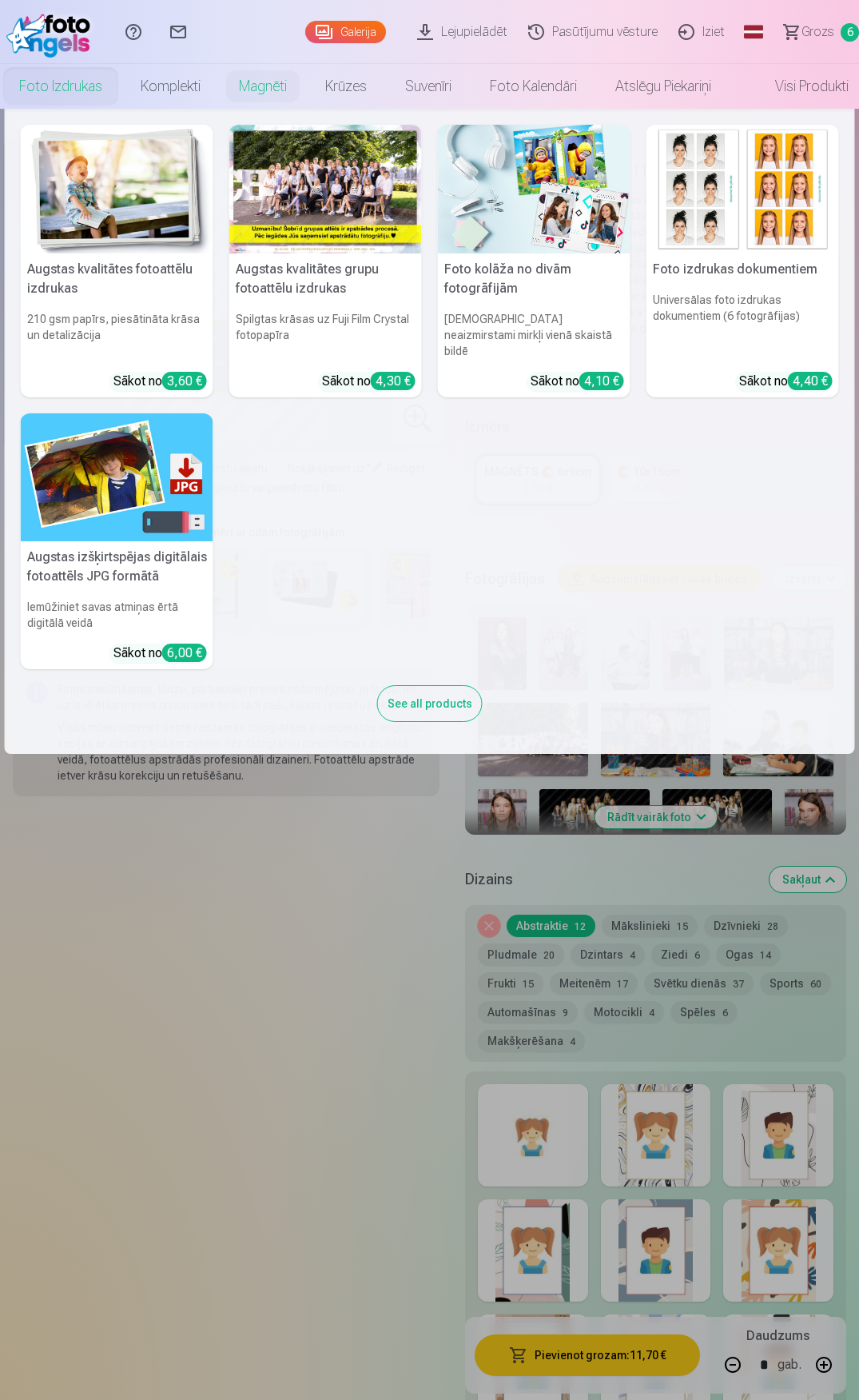
click at [69, 81] on link "Foto izdrukas" at bounding box center [60, 87] width 121 height 45
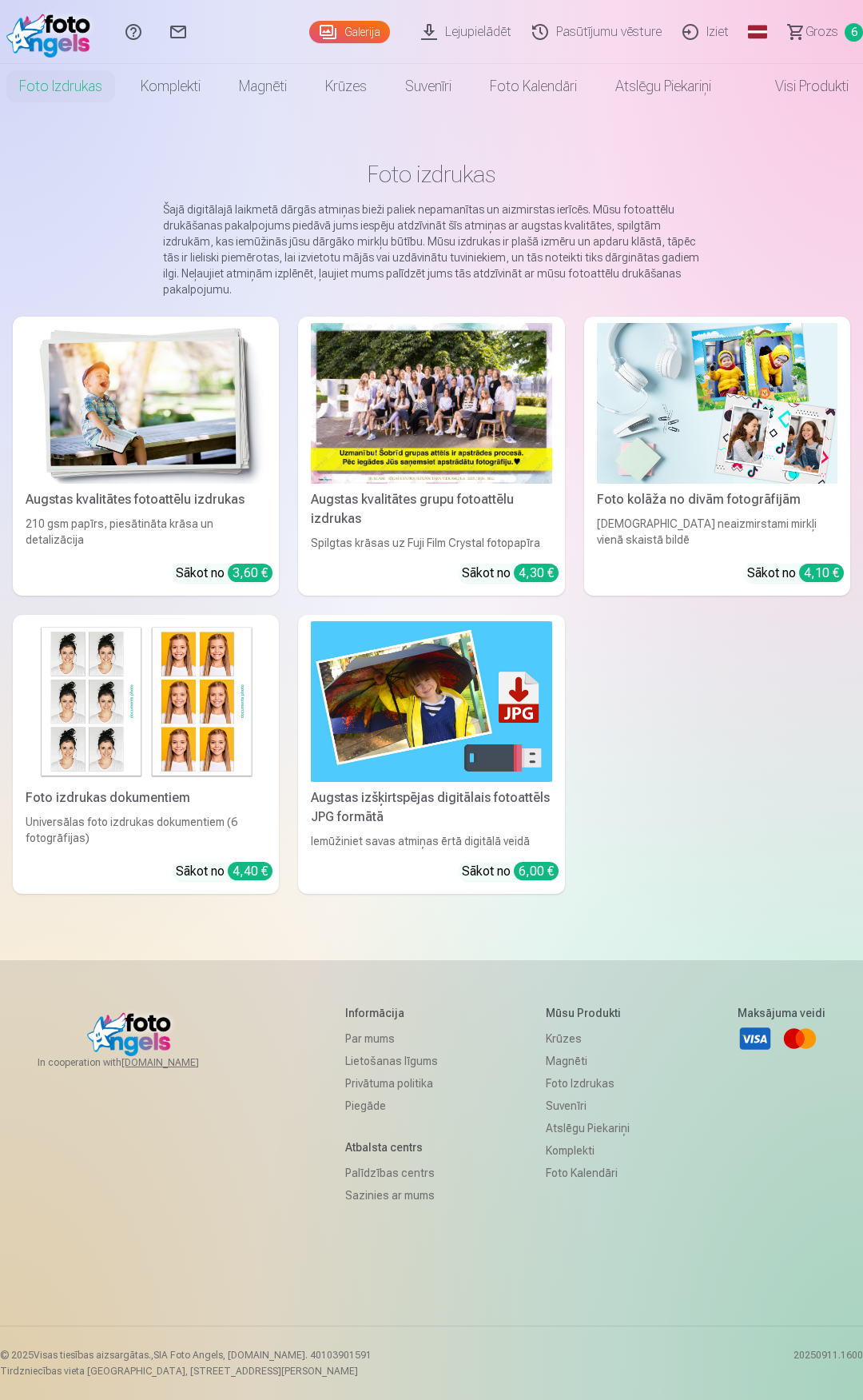
click at [342, 31] on link "Galerija" at bounding box center [350, 32] width 81 height 23
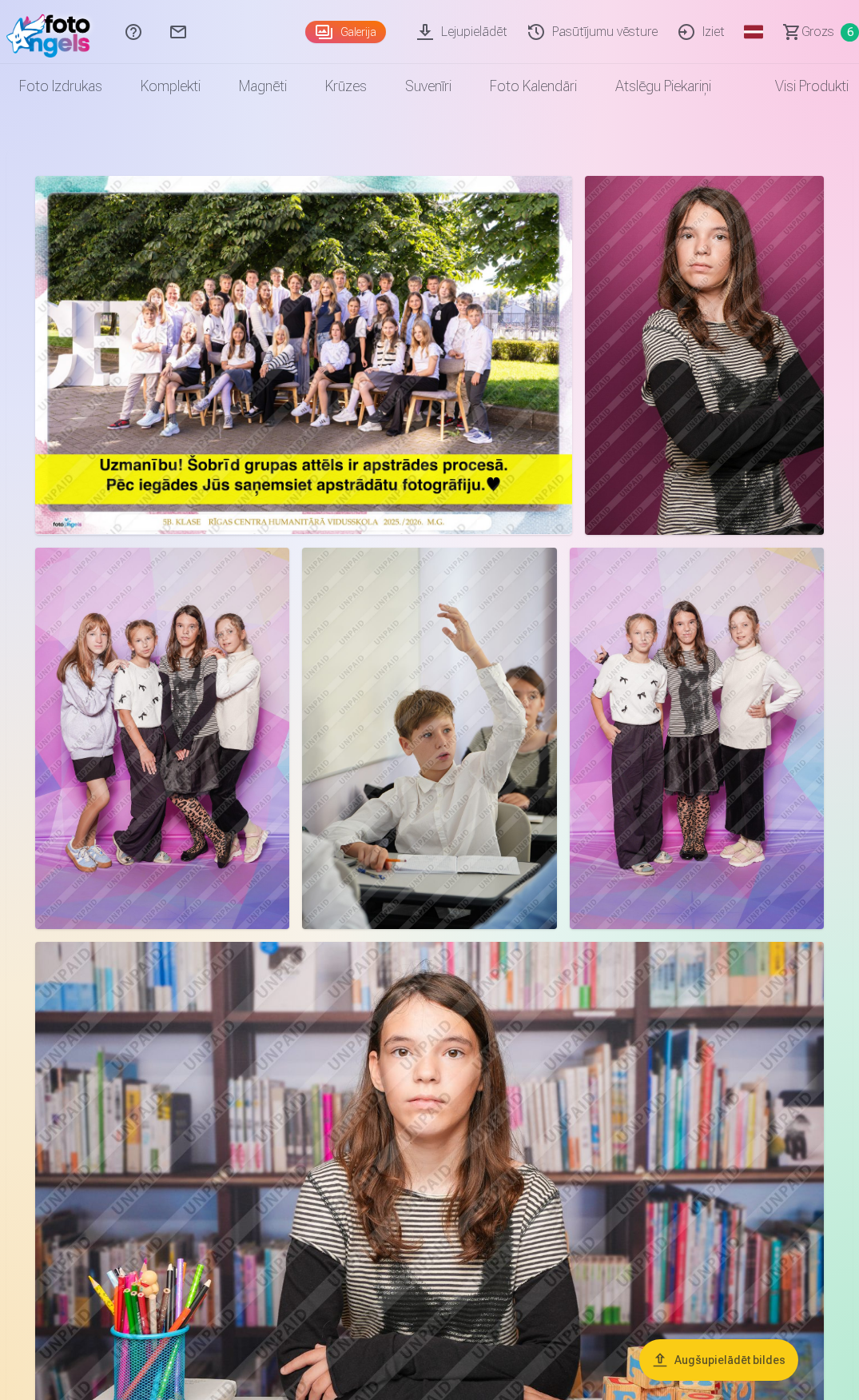
click at [383, 293] on img at bounding box center [303, 354] width 537 height 358
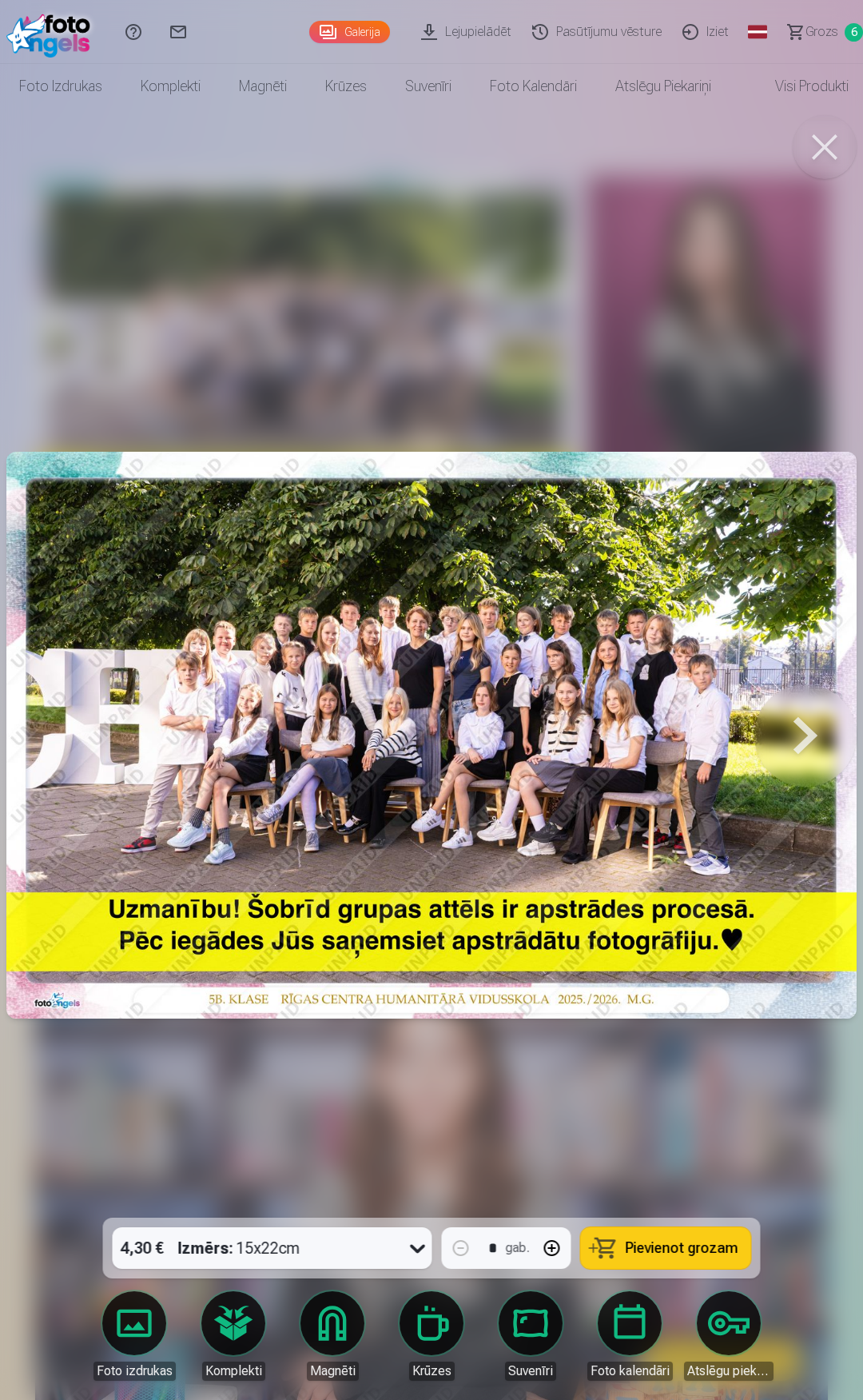
click at [830, 152] on button at bounding box center [824, 147] width 64 height 64
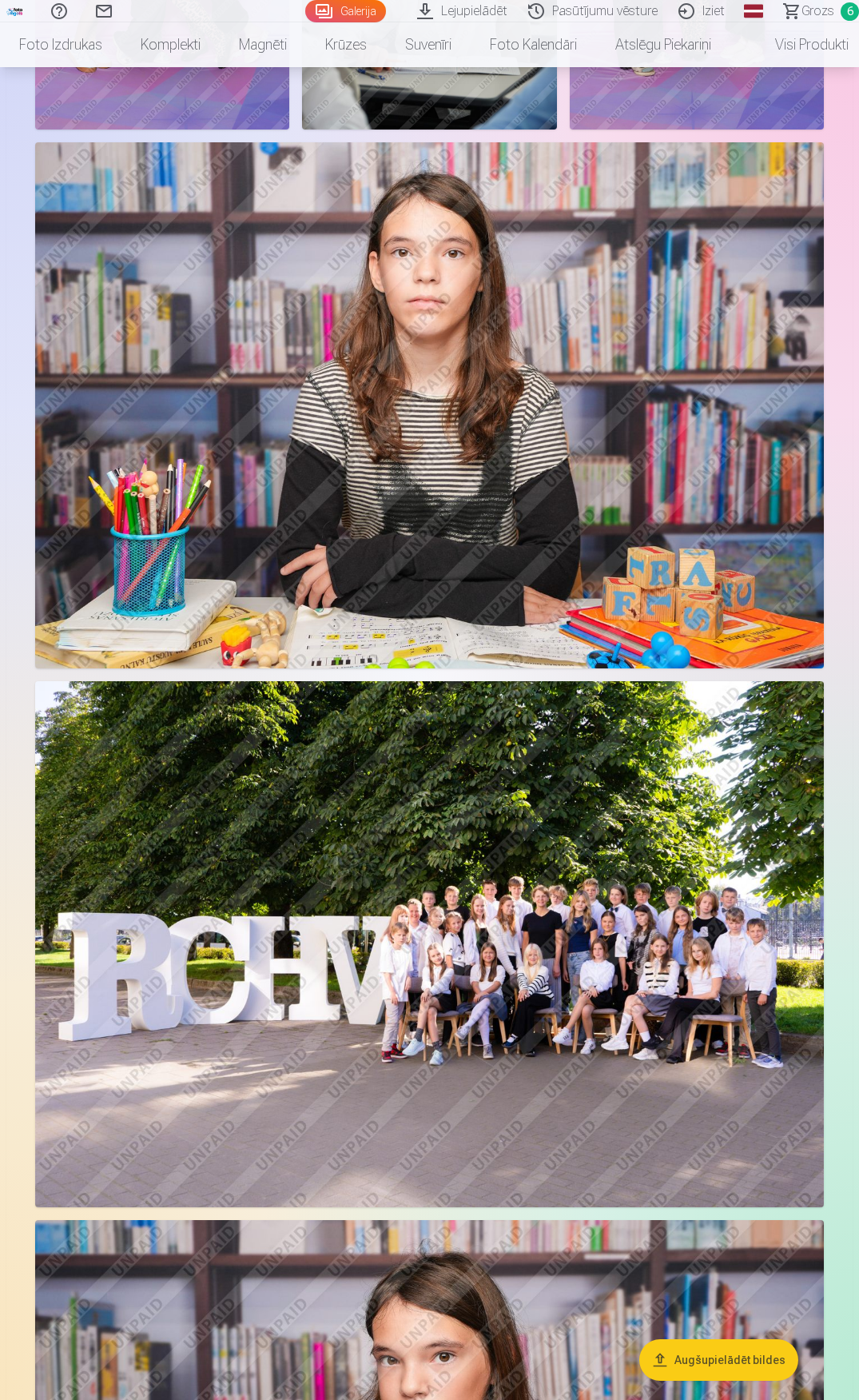
click at [469, 946] on img at bounding box center [429, 943] width 789 height 526
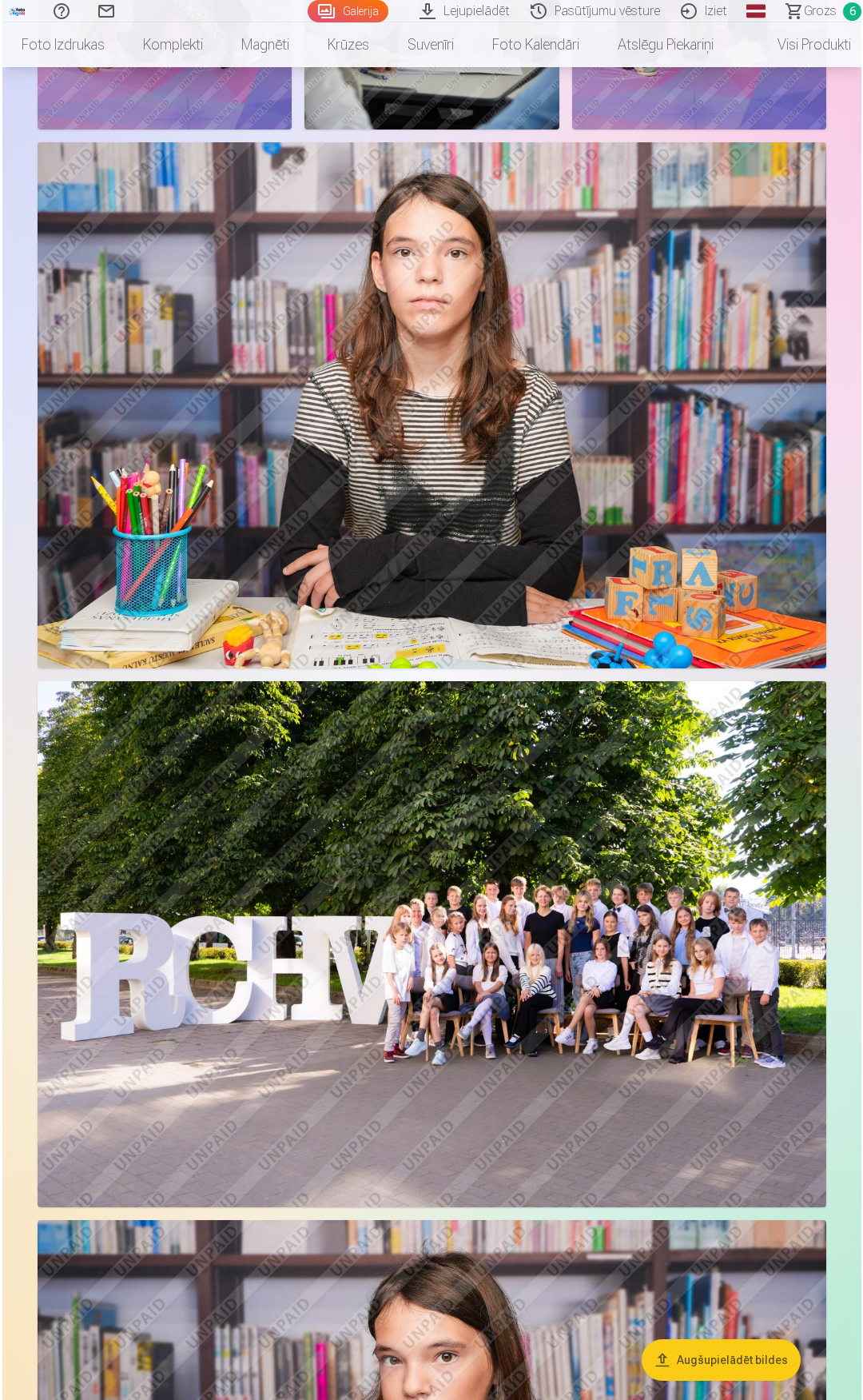
scroll to position [801, 0]
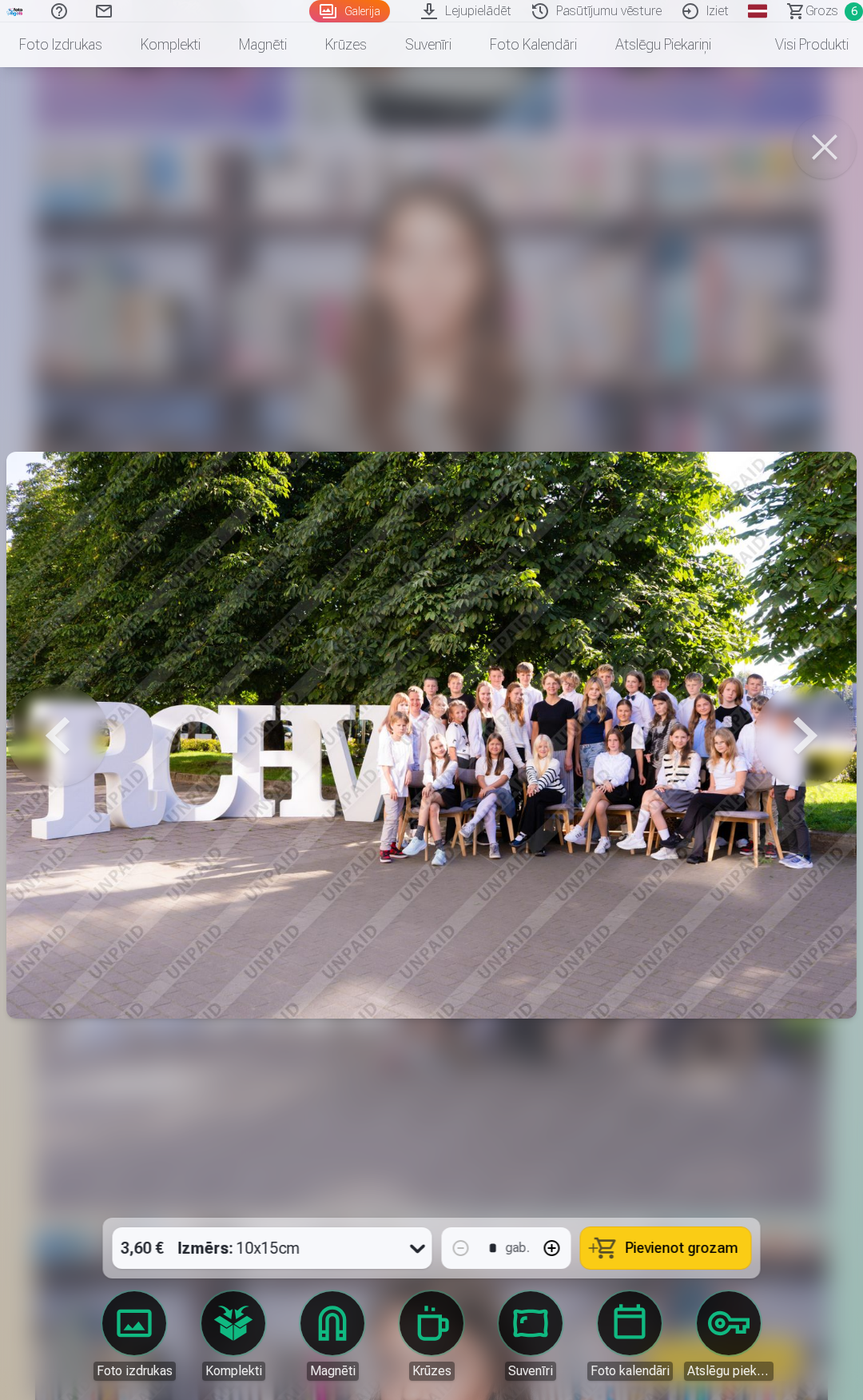
click at [822, 146] on button at bounding box center [824, 147] width 64 height 64
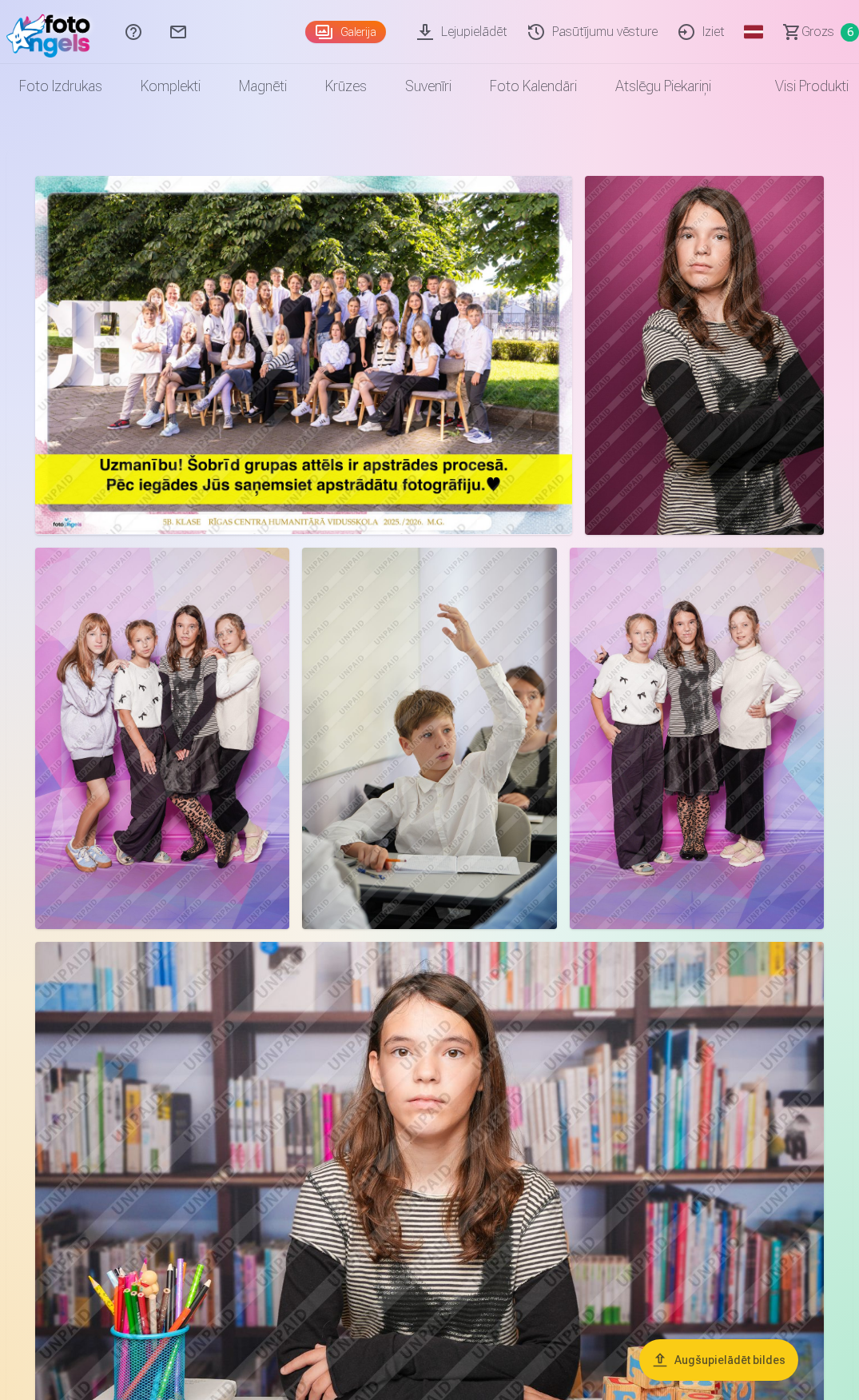
click at [381, 296] on img at bounding box center [303, 354] width 537 height 358
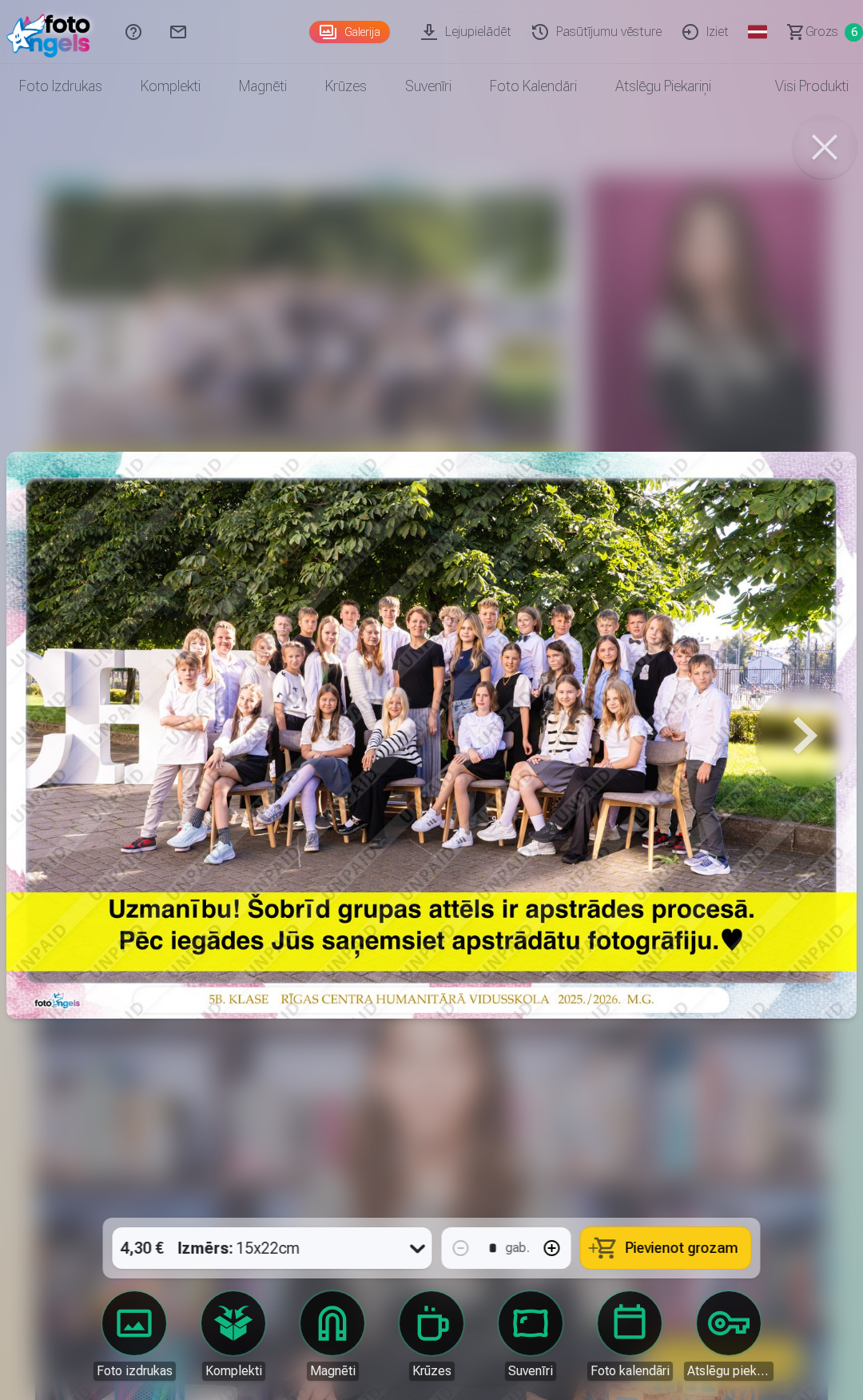
click at [416, 1246] on icon at bounding box center [417, 1247] width 25 height 25
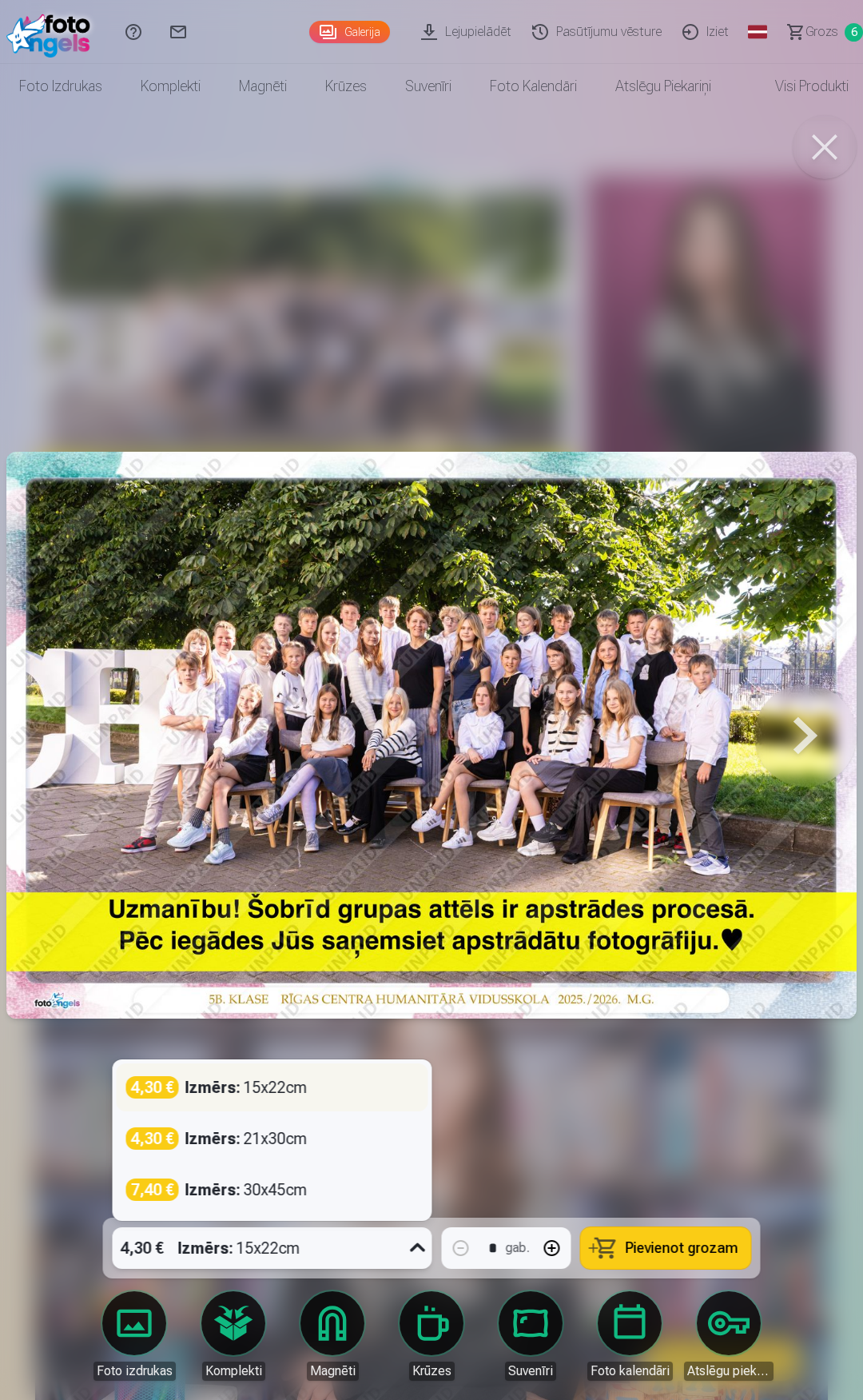
click at [301, 1079] on div "Izmērs : 15x22cm" at bounding box center [246, 1087] width 122 height 23
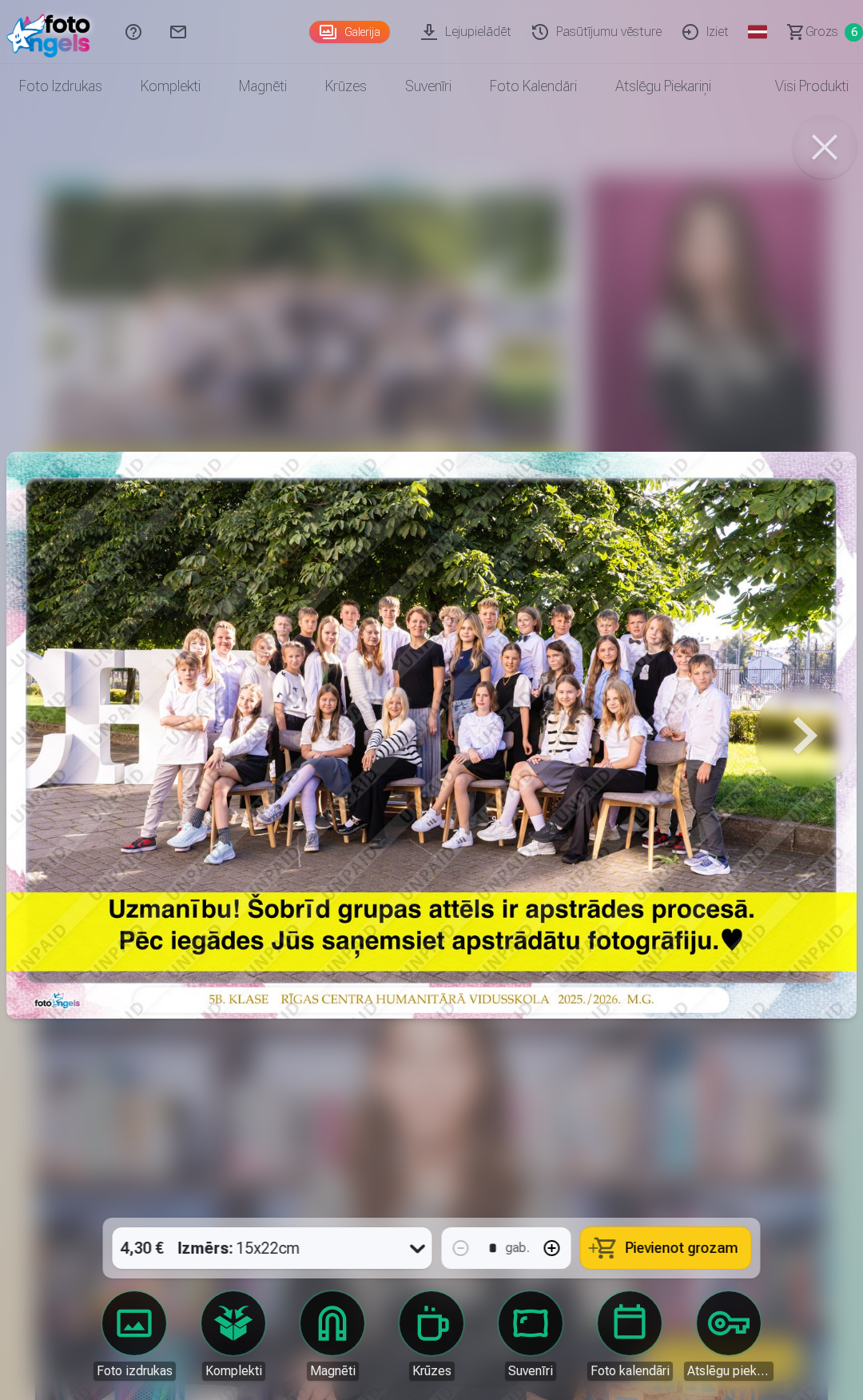
click at [645, 1249] on span "Pievienot grozam" at bounding box center [683, 1247] width 113 height 14
click at [826, 149] on button at bounding box center [824, 147] width 64 height 64
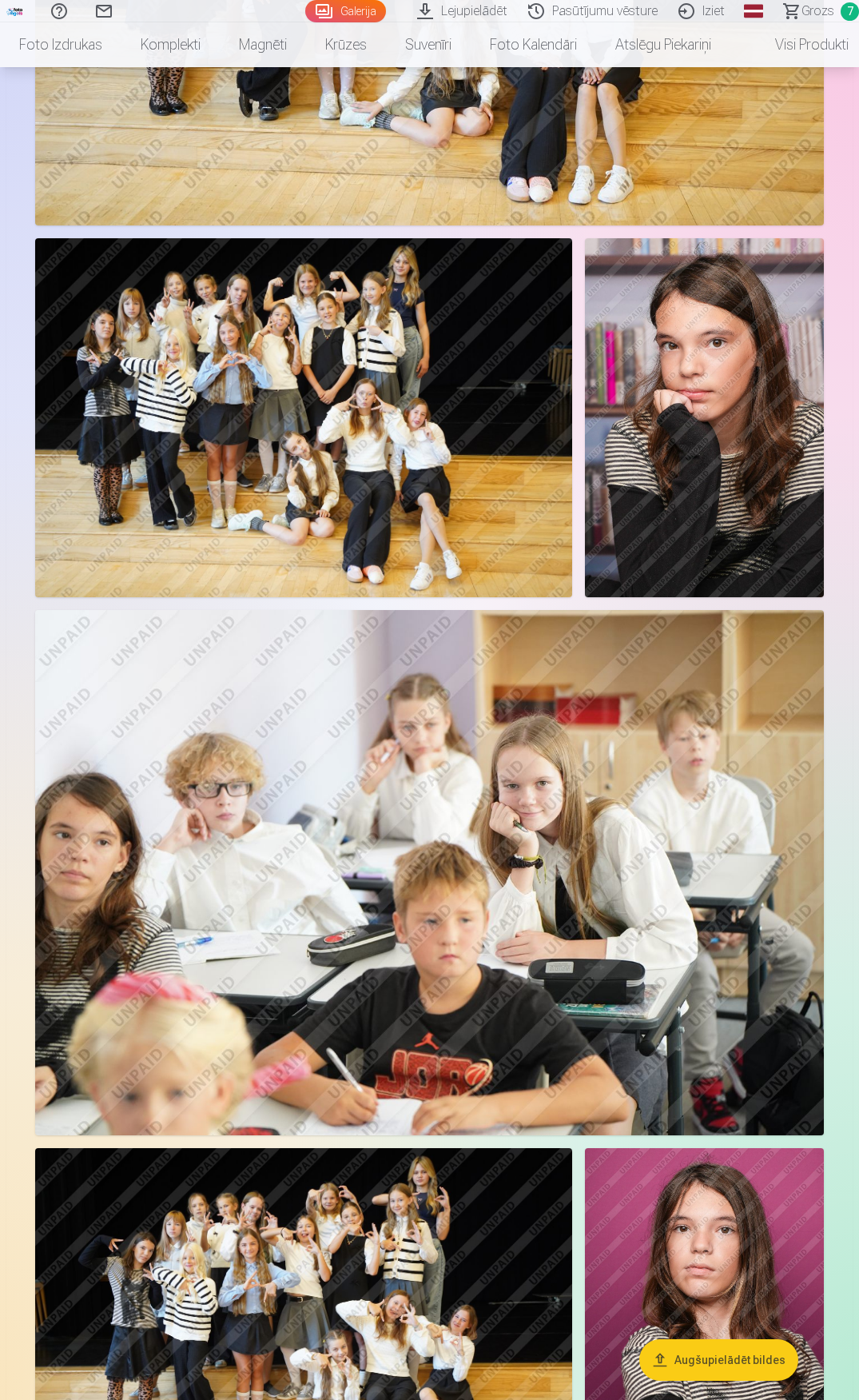
scroll to position [3197, 0]
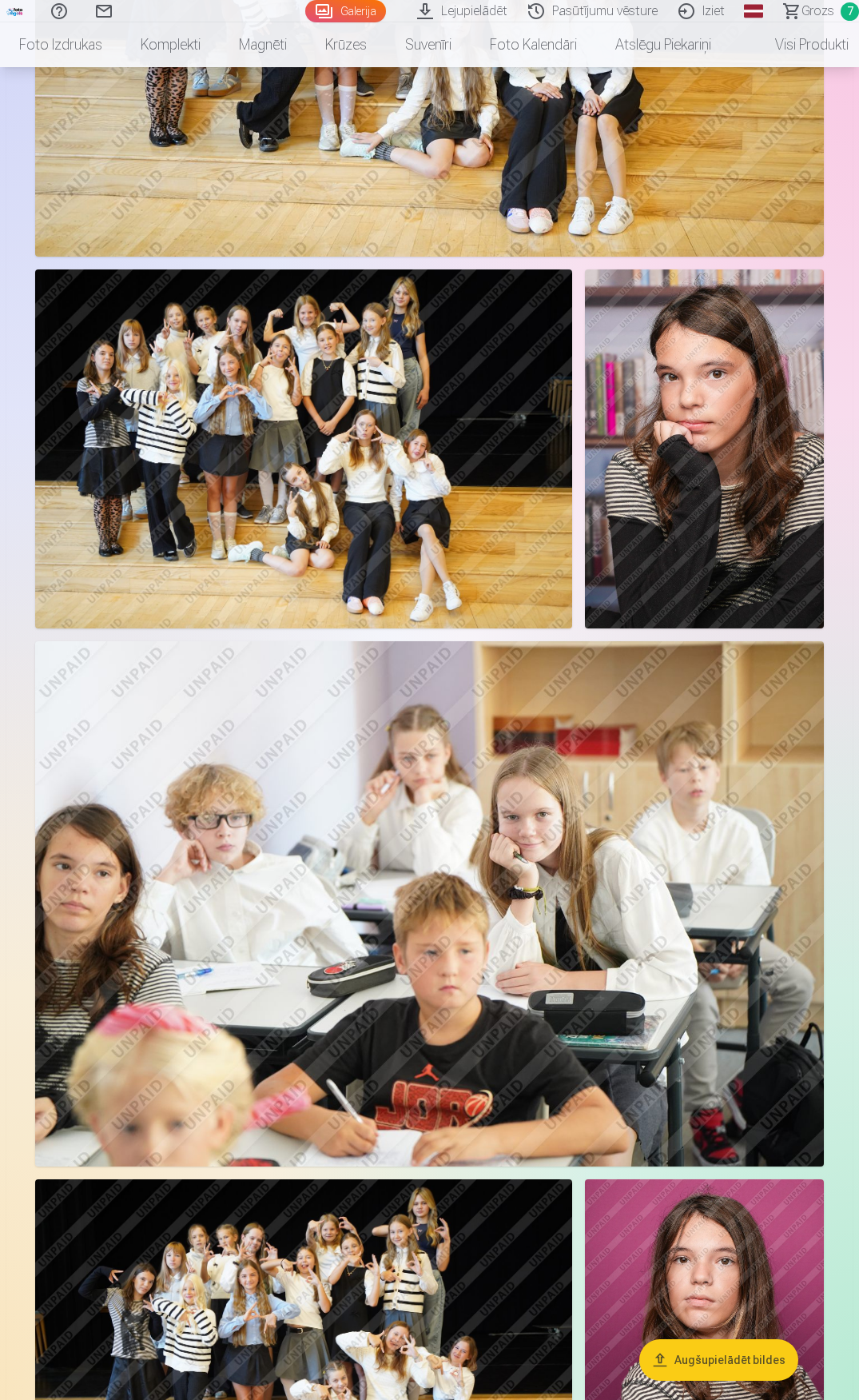
click at [719, 466] on img at bounding box center [704, 448] width 239 height 358
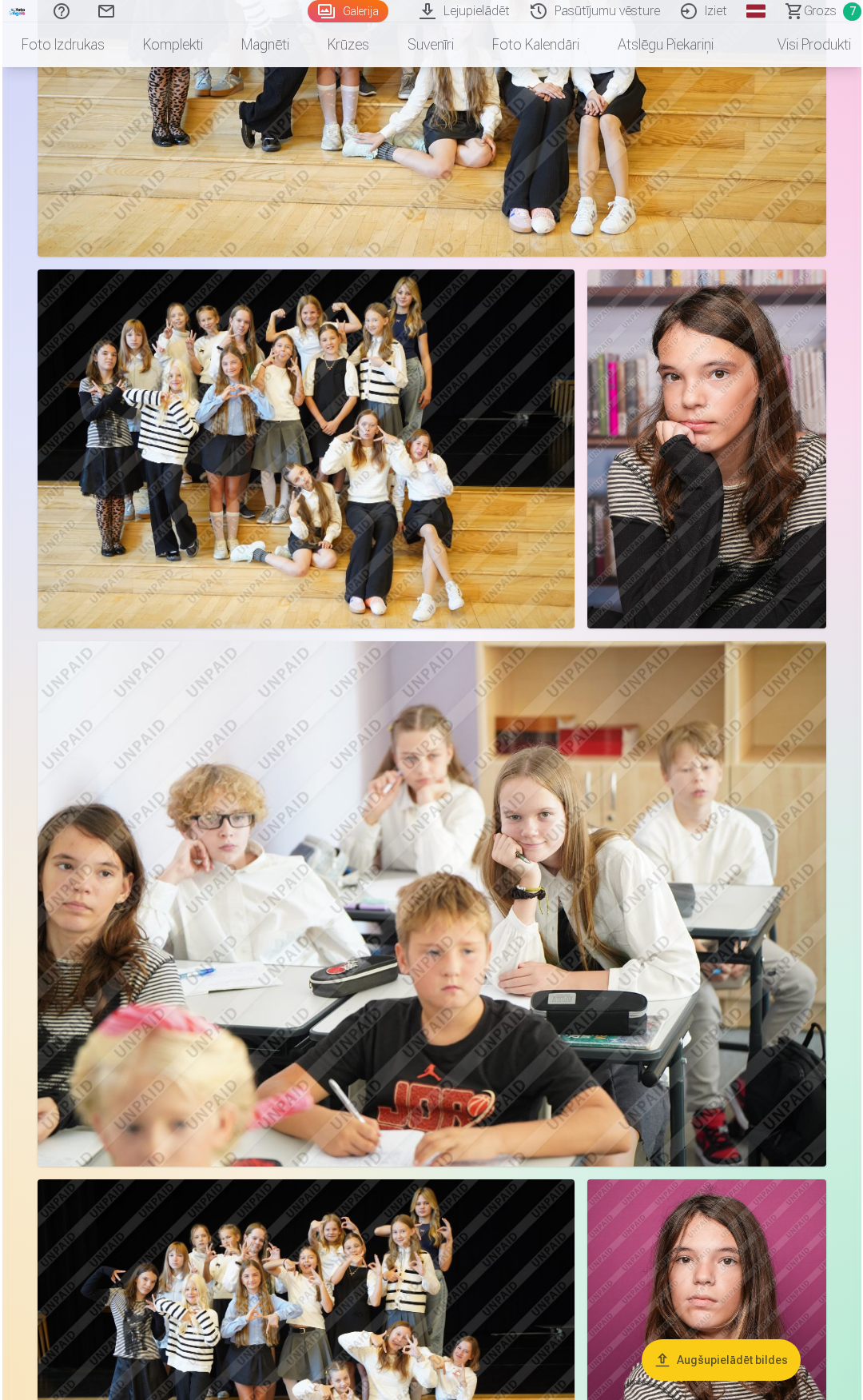
scroll to position [3211, 0]
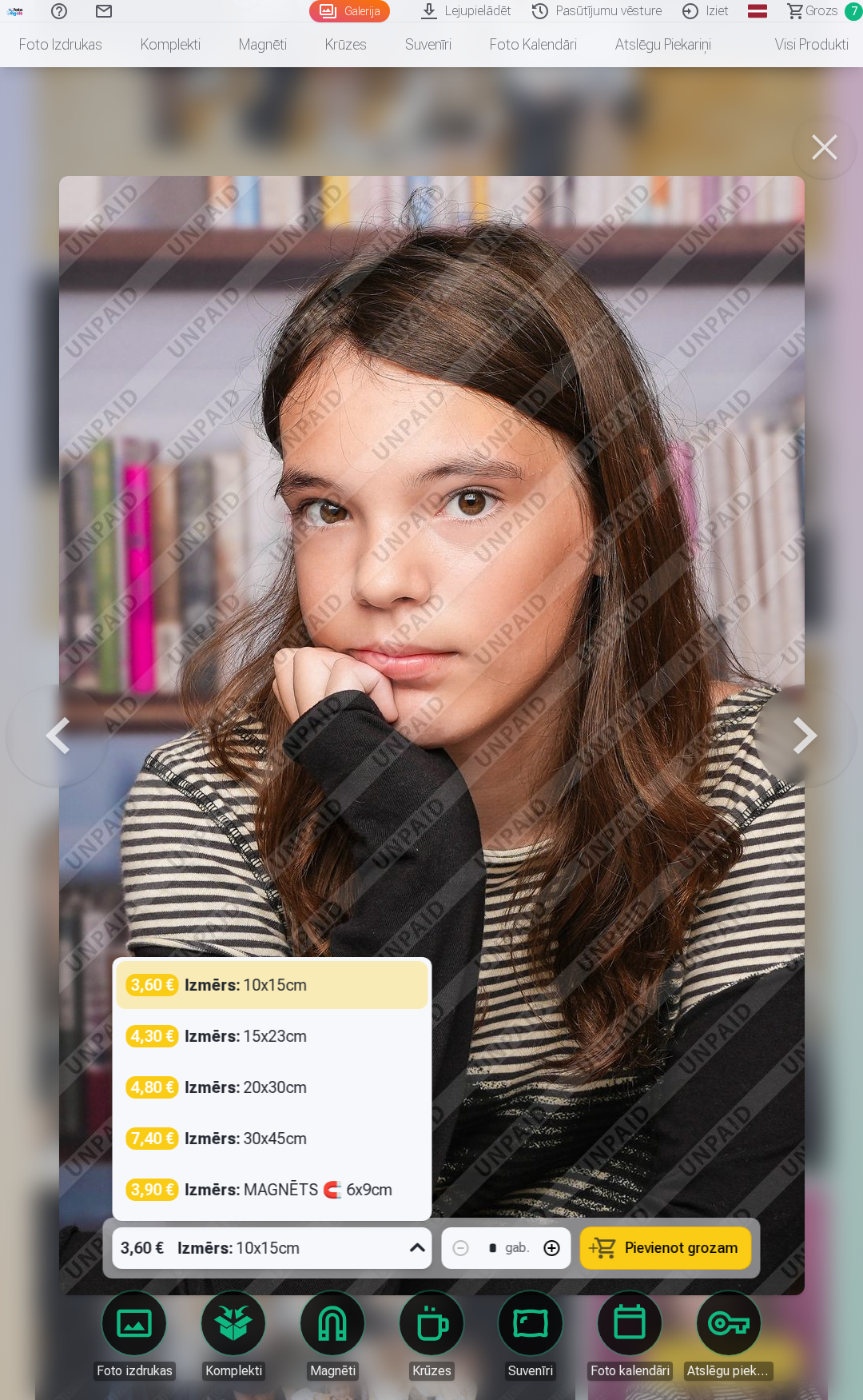
click at [342, 1261] on div "3,60 € Izmērs : 10x15cm" at bounding box center [258, 1248] width 290 height 41
click at [344, 1255] on div "3,60 € Izmērs : 10x15cm" at bounding box center [258, 1248] width 290 height 41
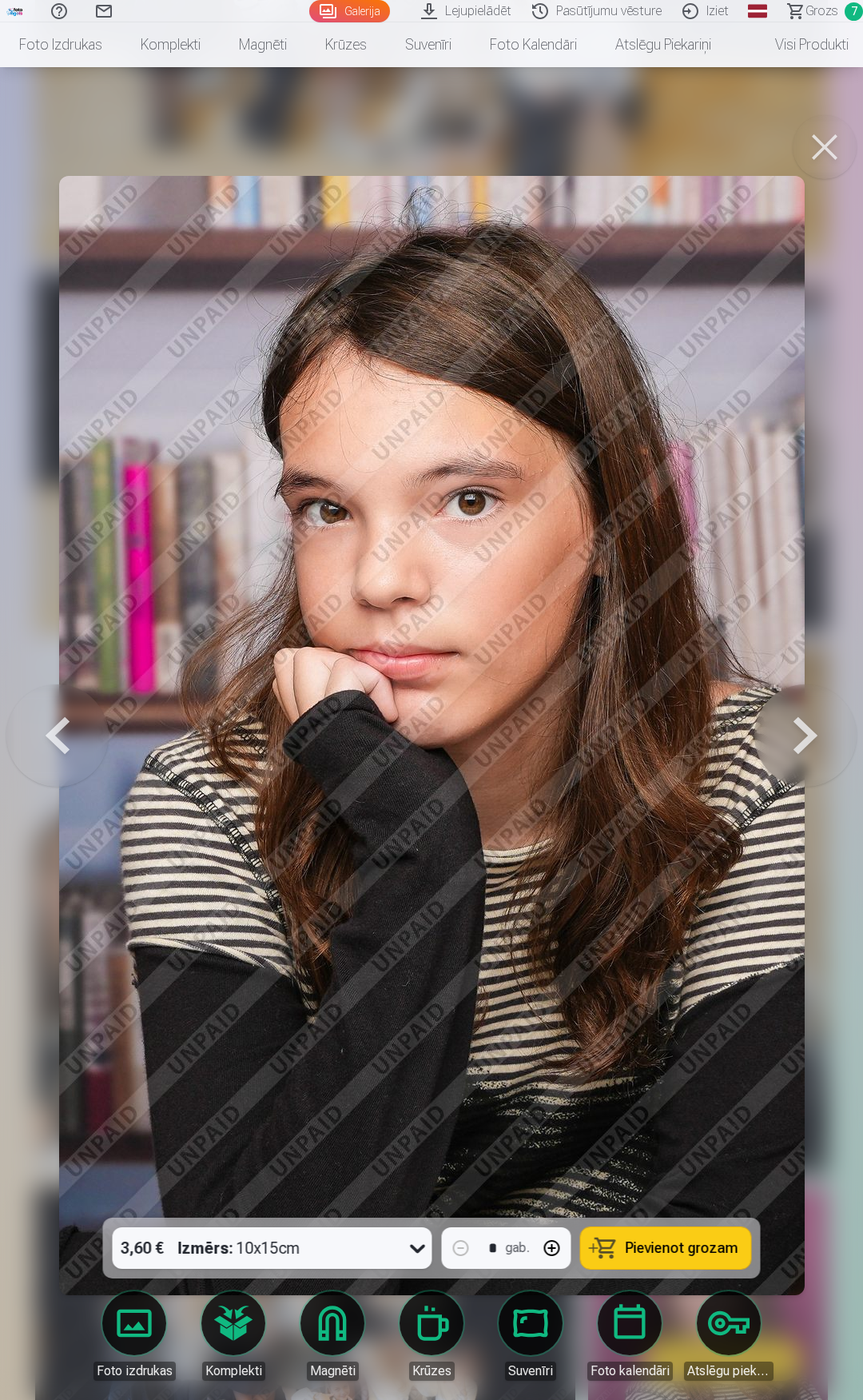
click at [552, 1255] on button "button" at bounding box center [552, 1248] width 39 height 39
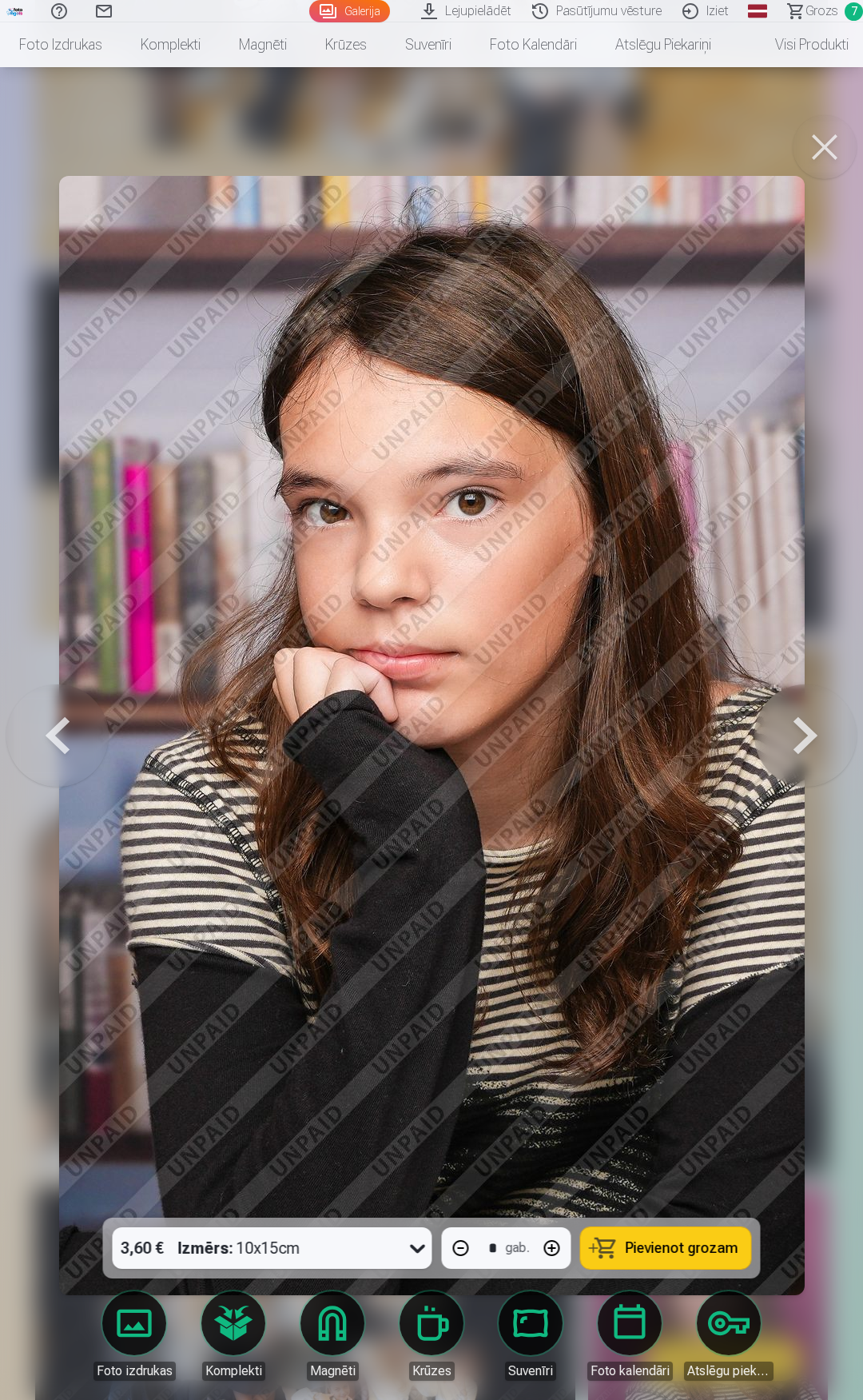
click at [674, 1248] on span "Pievienot grozam" at bounding box center [683, 1247] width 113 height 14
type input "*"
click at [823, 146] on button at bounding box center [824, 147] width 64 height 64
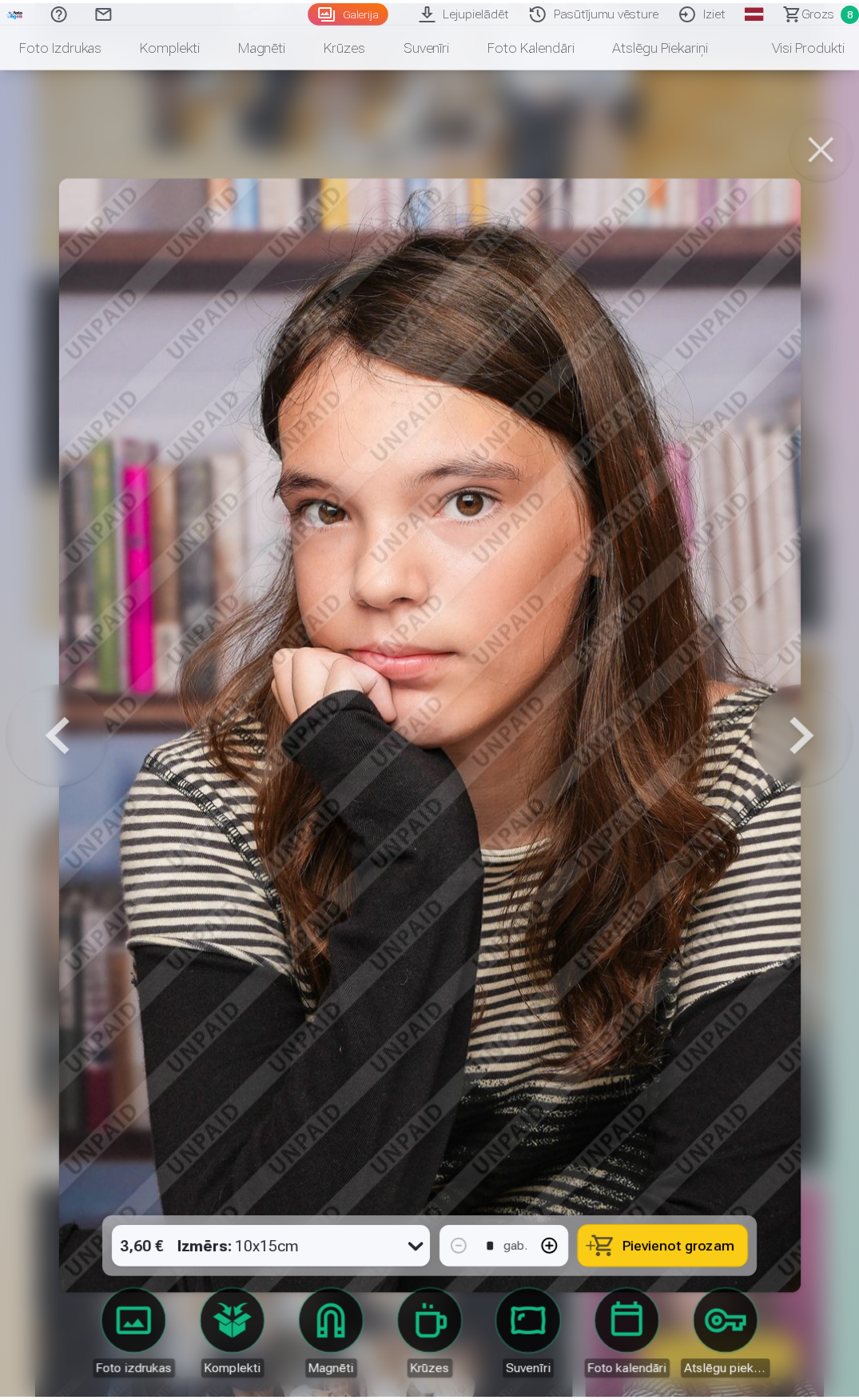
scroll to position [3197, 0]
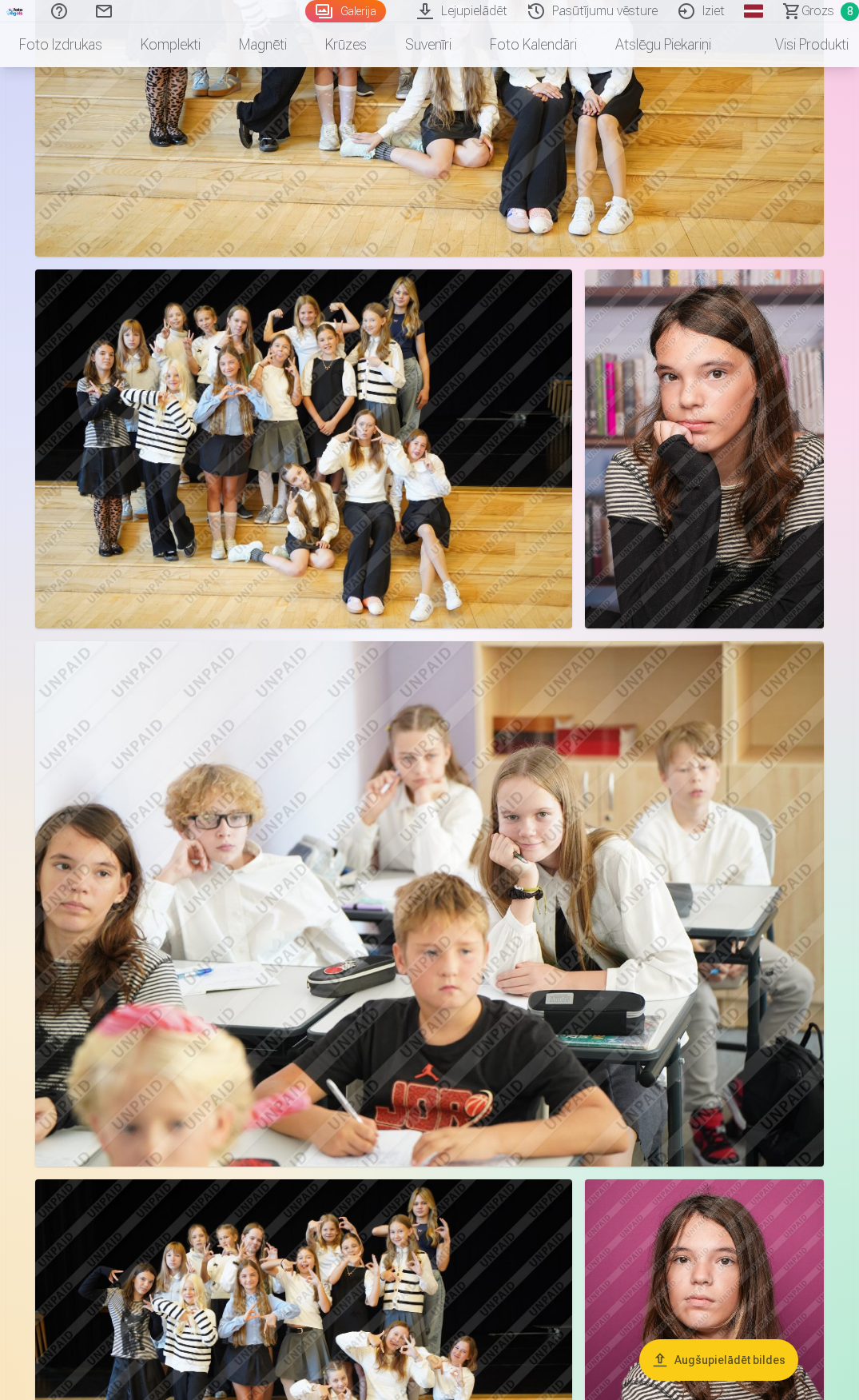
click at [811, 7] on span "Grozs" at bounding box center [818, 11] width 33 height 19
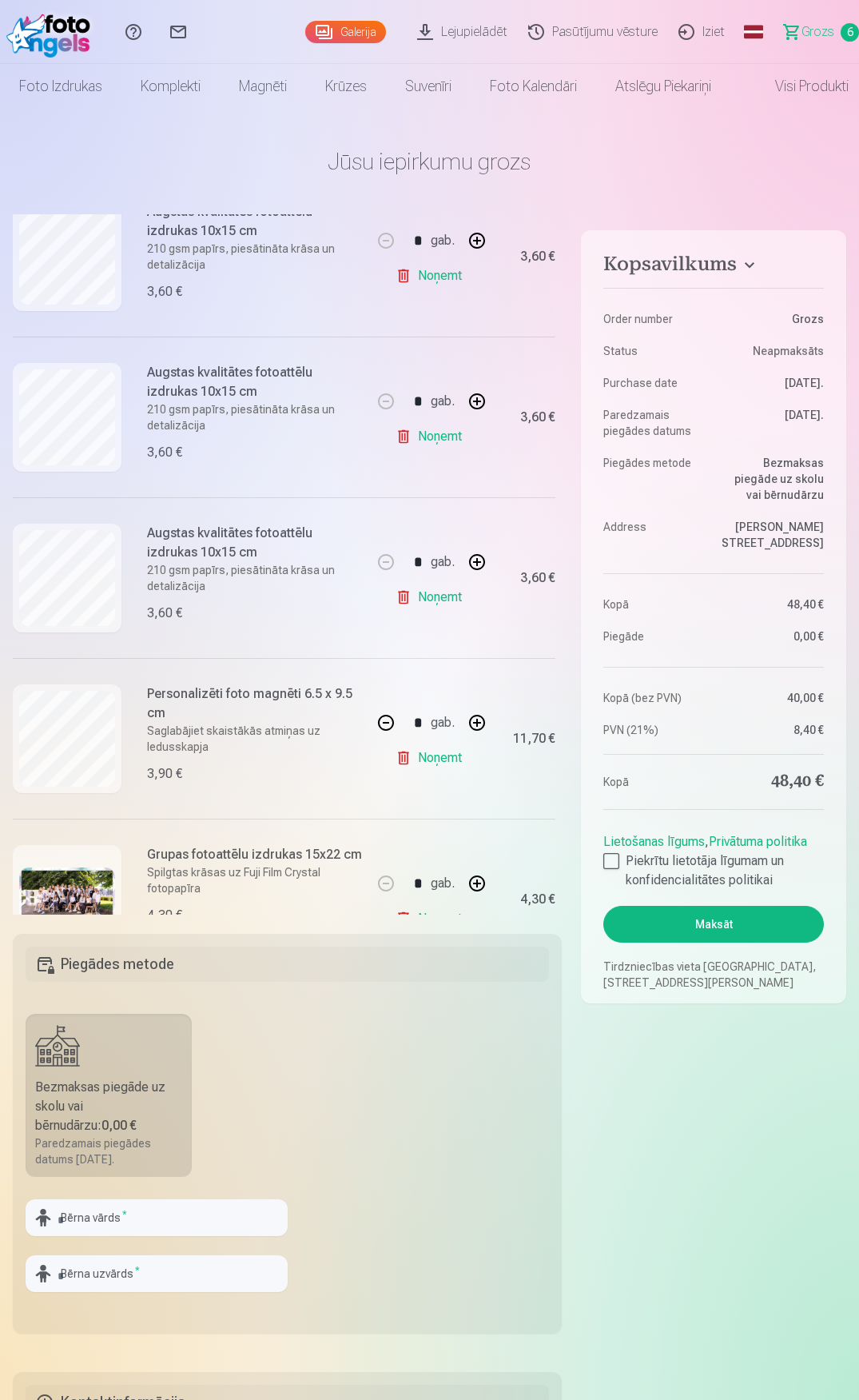
scroll to position [207, 0]
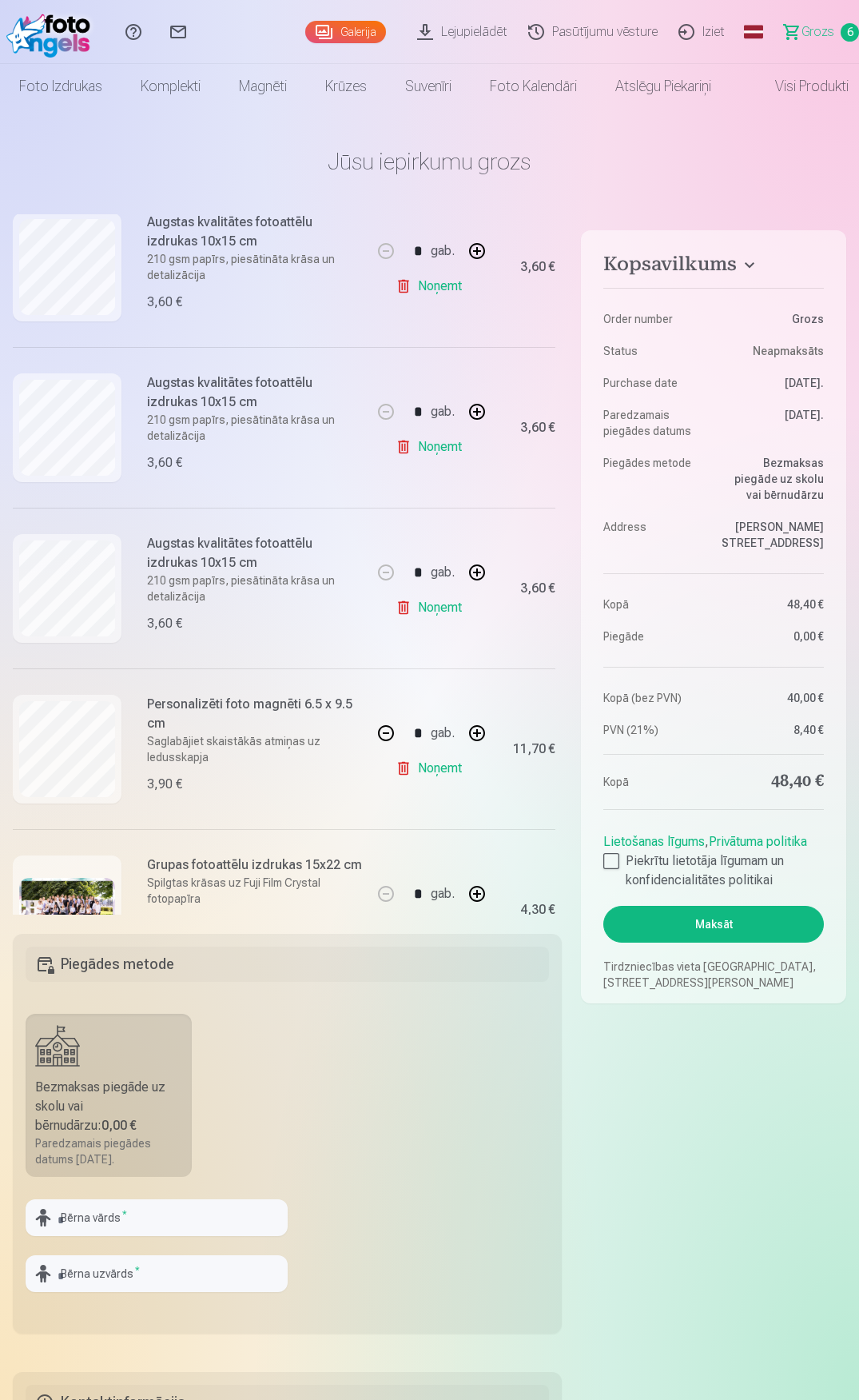
click at [434, 605] on link "Noņemt" at bounding box center [431, 607] width 72 height 32
type input "*"
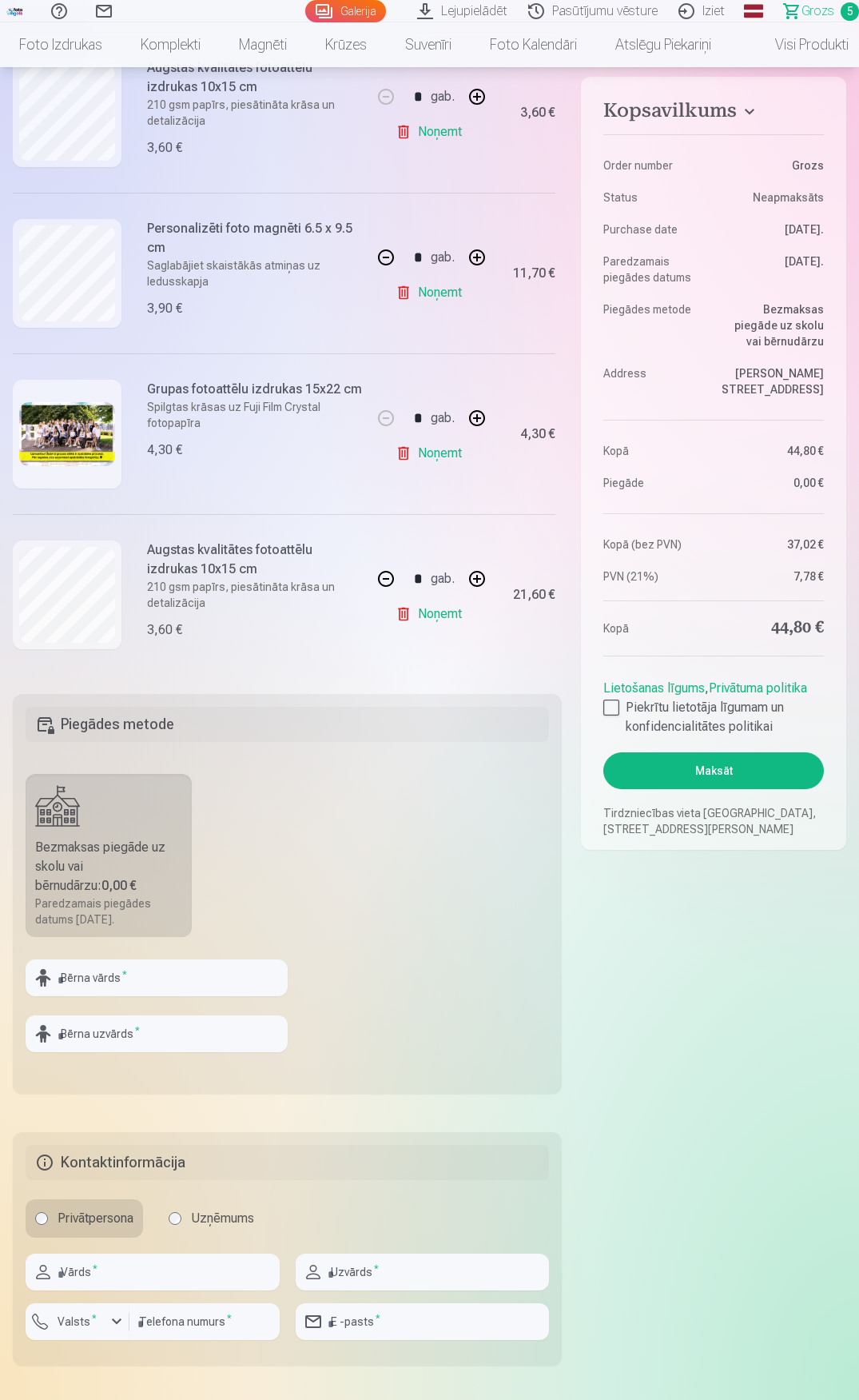
scroll to position [320, 0]
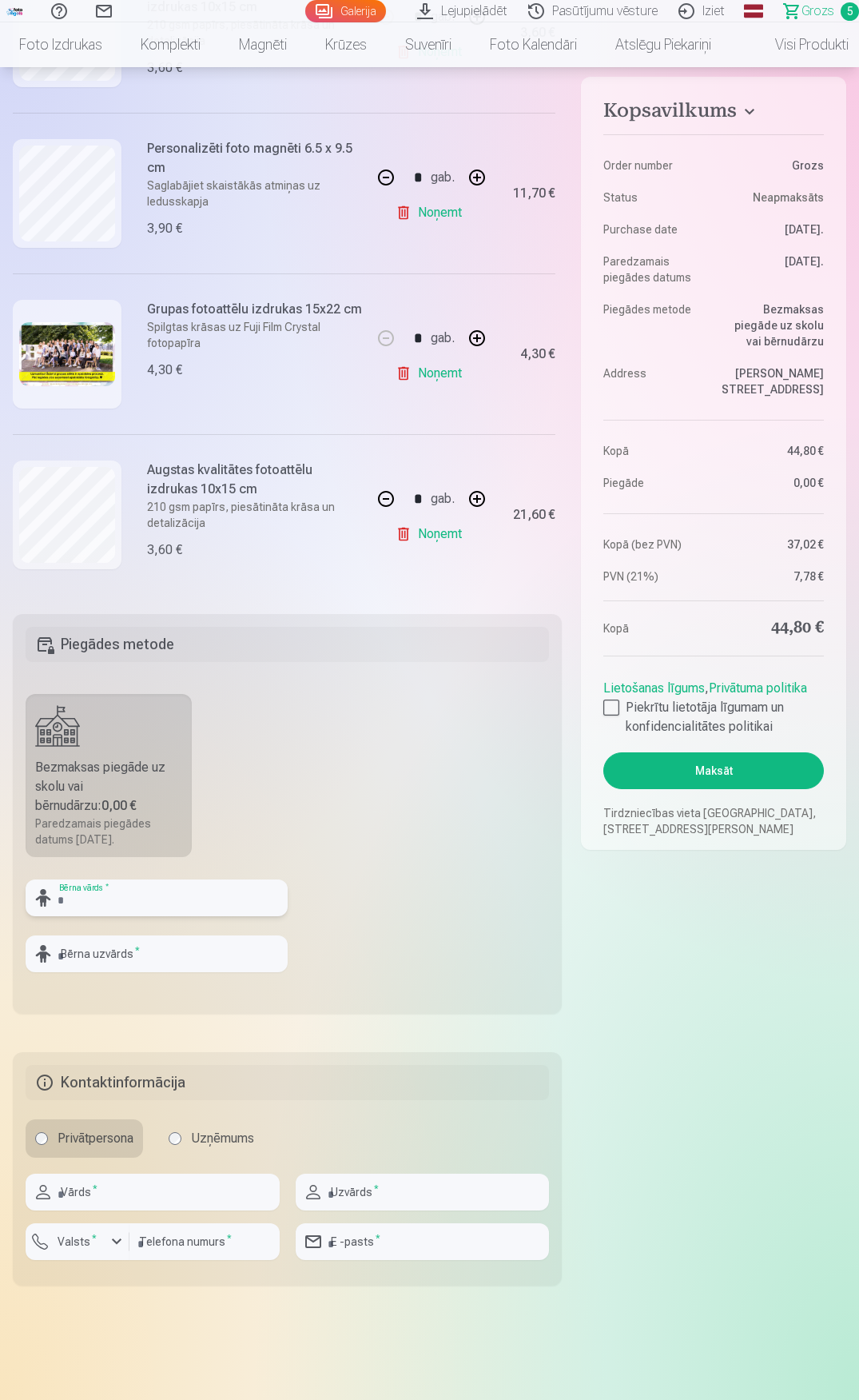
click at [137, 904] on input "text" at bounding box center [156, 897] width 262 height 37
type input "****"
click at [104, 952] on input "text" at bounding box center [156, 953] width 262 height 37
type input "*******"
click at [149, 1193] on input "text" at bounding box center [152, 1191] width 254 height 37
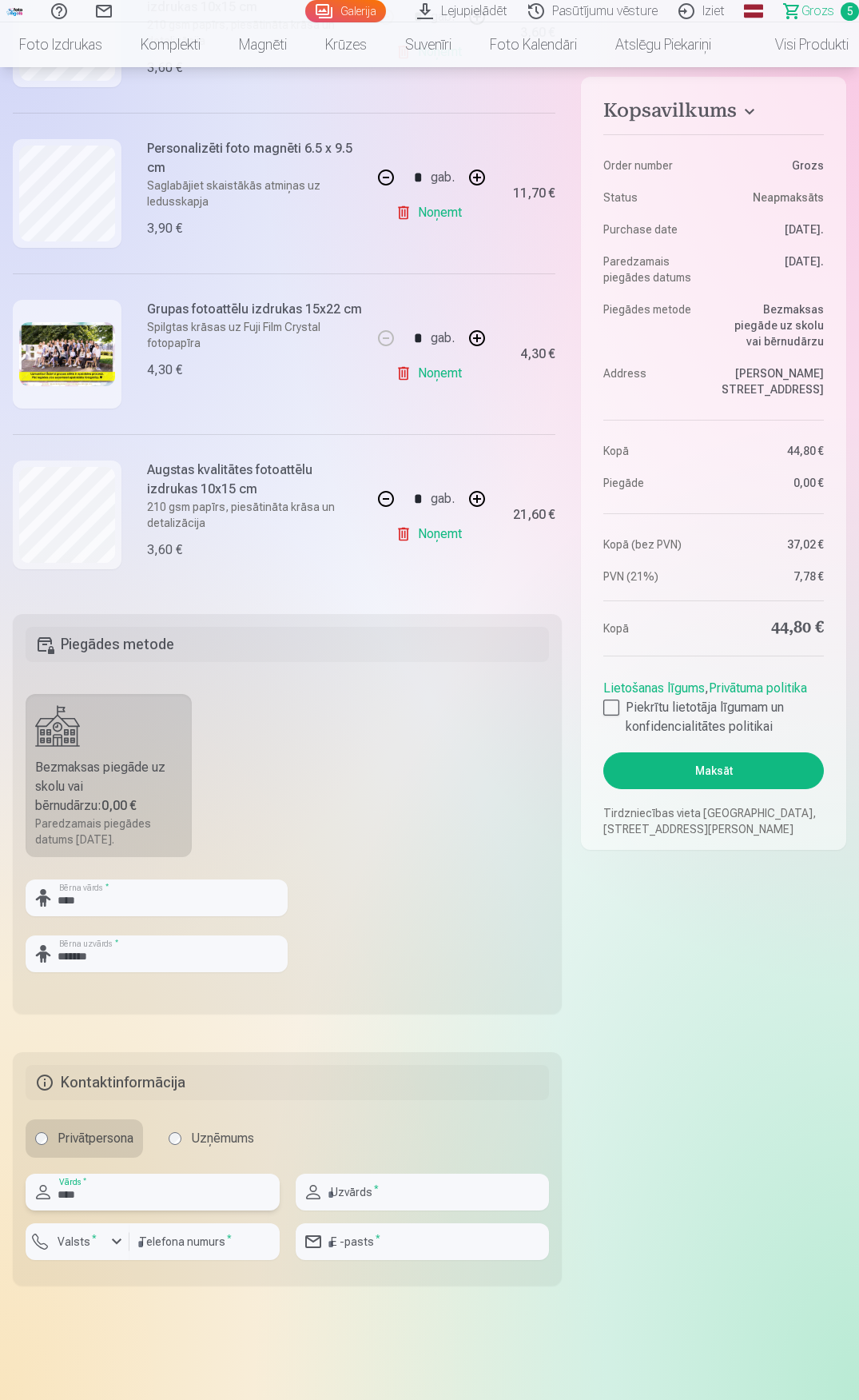
type input "****"
click at [349, 1192] on input "text" at bounding box center [423, 1191] width 254 height 37
type input "**********"
click at [230, 1237] on input "number" at bounding box center [205, 1241] width 150 height 37
type input "********"
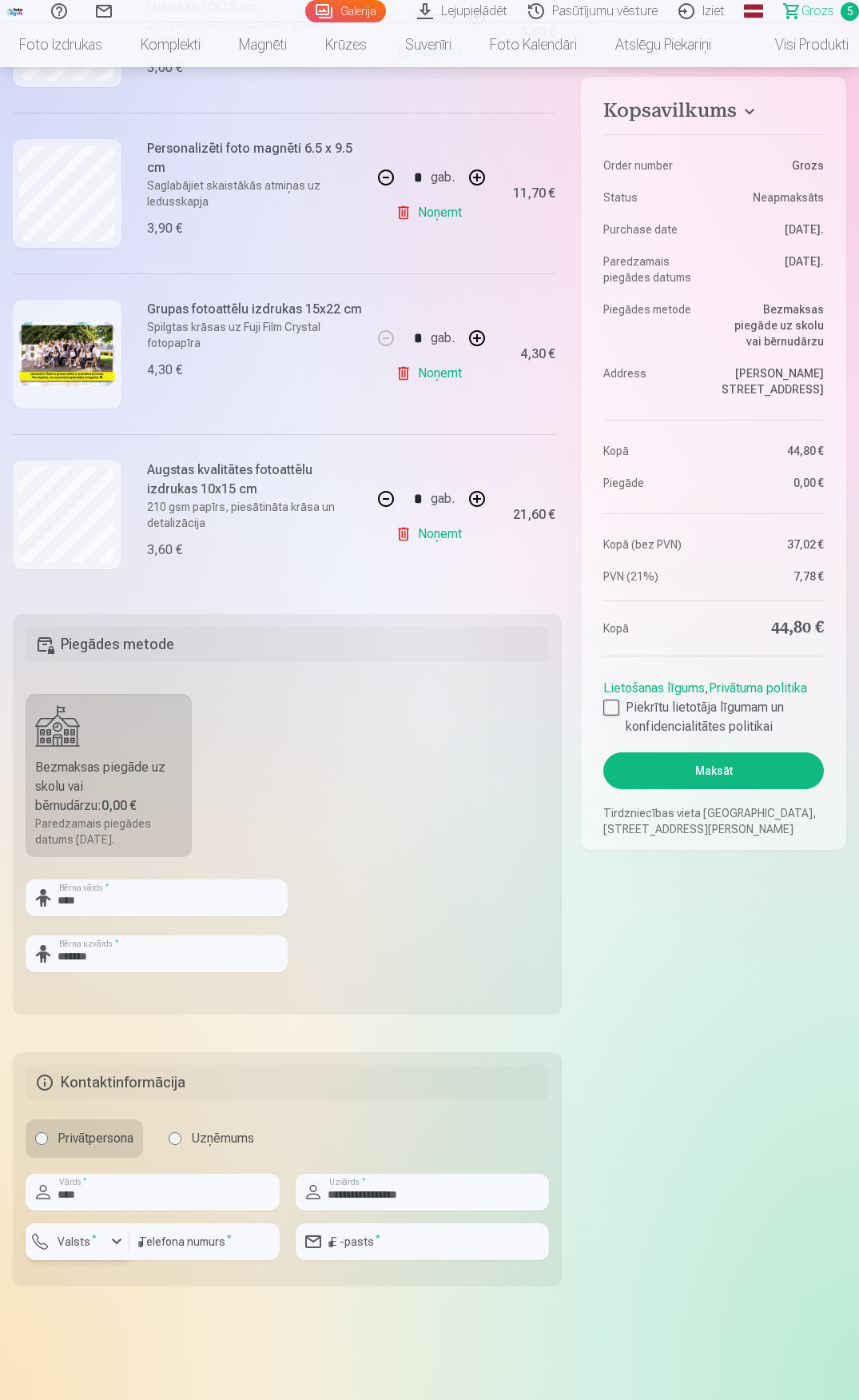
click at [99, 1248] on label "Valsts *" at bounding box center [76, 1241] width 52 height 16
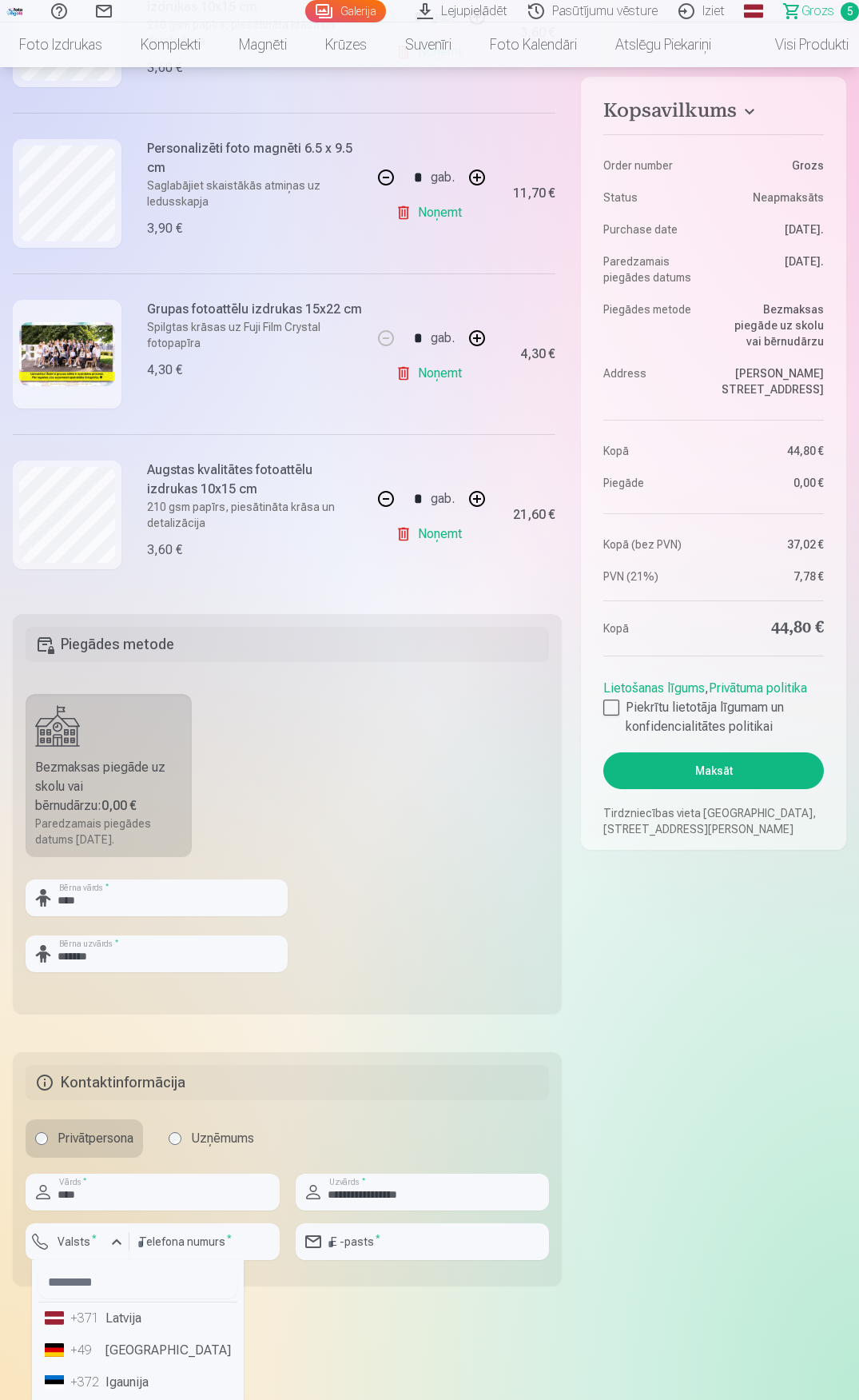
click at [117, 1320] on li "+371 Latvija" at bounding box center [138, 1318] width 199 height 32
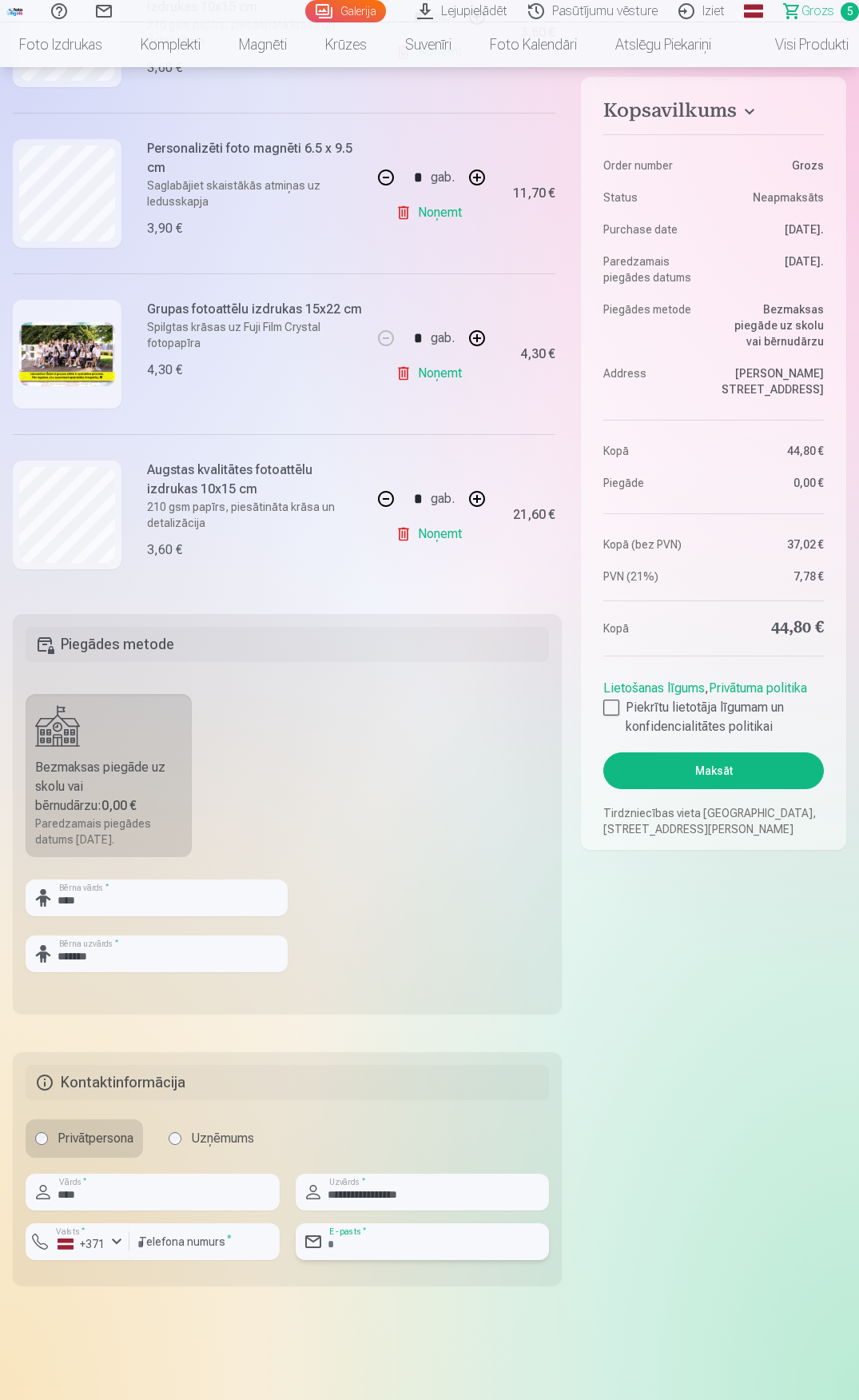
click at [392, 1240] on input "email" at bounding box center [423, 1241] width 254 height 37
type input "**********"
drag, startPoint x: 612, startPoint y: 705, endPoint x: 605, endPoint y: 783, distance: 78.3
click at [612, 706] on div at bounding box center [611, 707] width 16 height 16
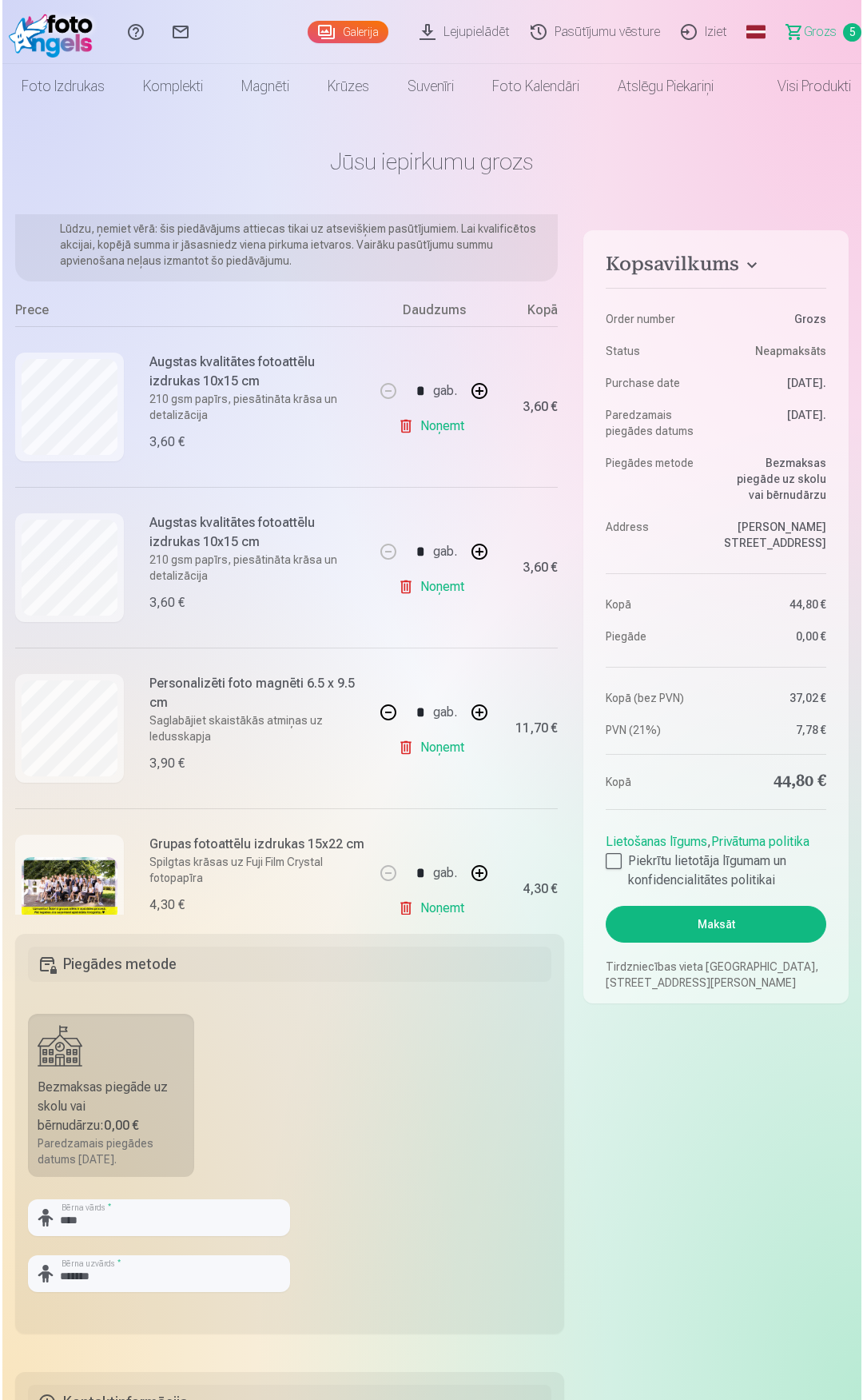
scroll to position [0, 0]
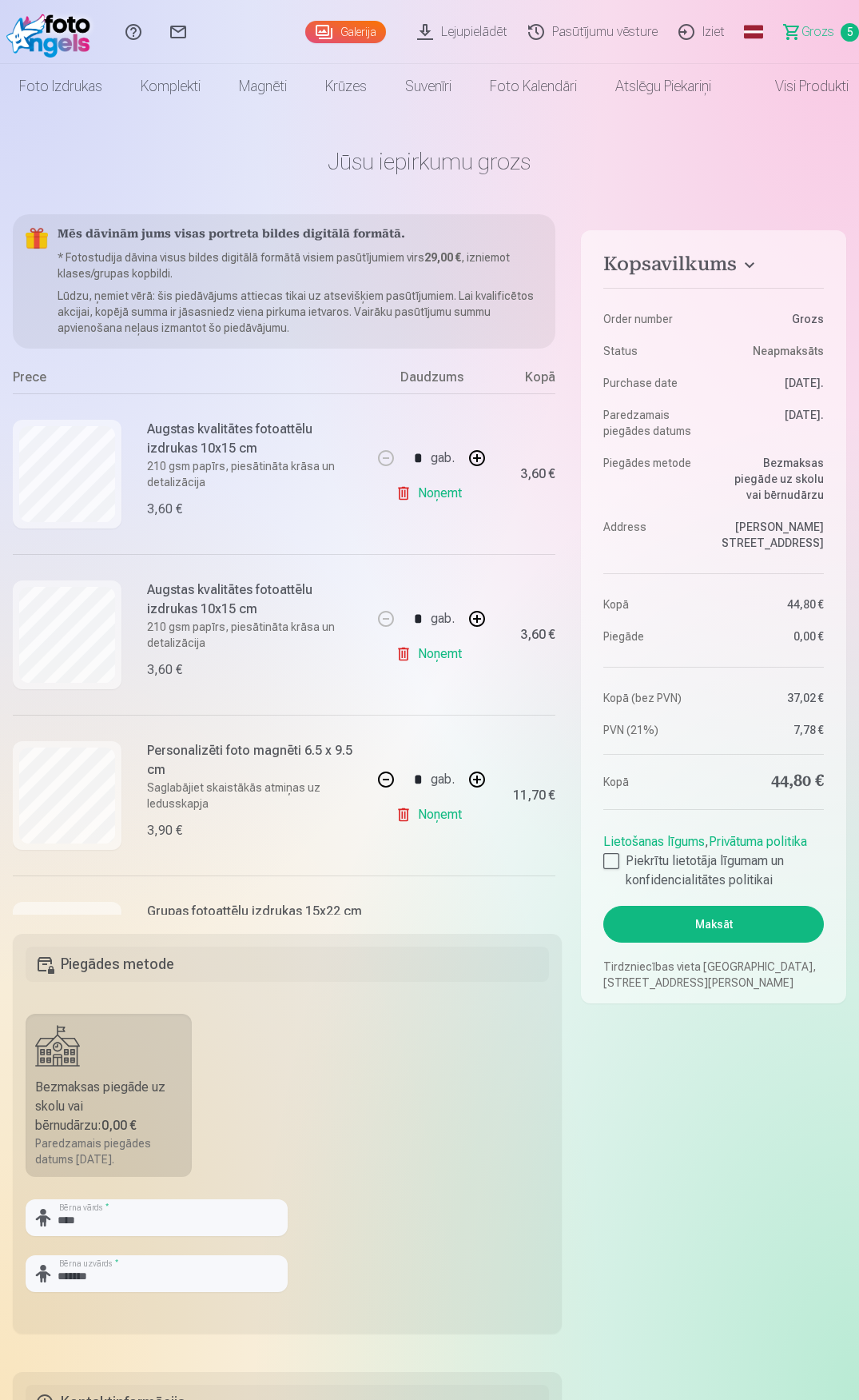
click at [711, 925] on button "Maksāt" at bounding box center [713, 923] width 221 height 37
